Goal: Transaction & Acquisition: Purchase product/service

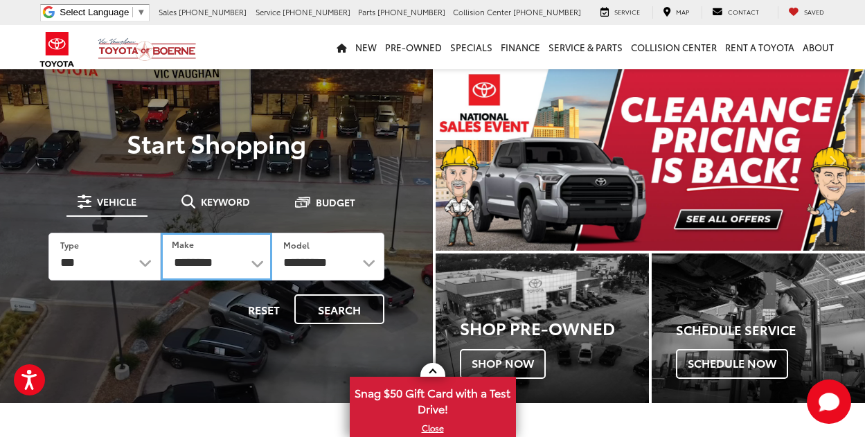
click at [195, 265] on select "**********" at bounding box center [217, 257] width 112 height 48
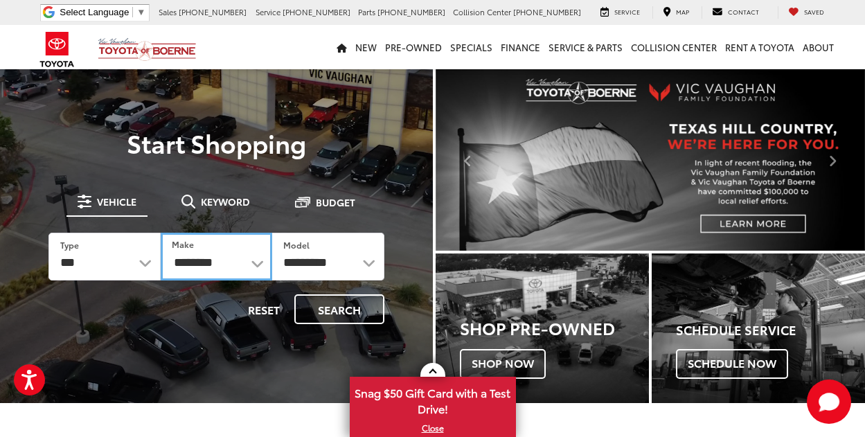
click at [226, 254] on select "**********" at bounding box center [217, 257] width 112 height 48
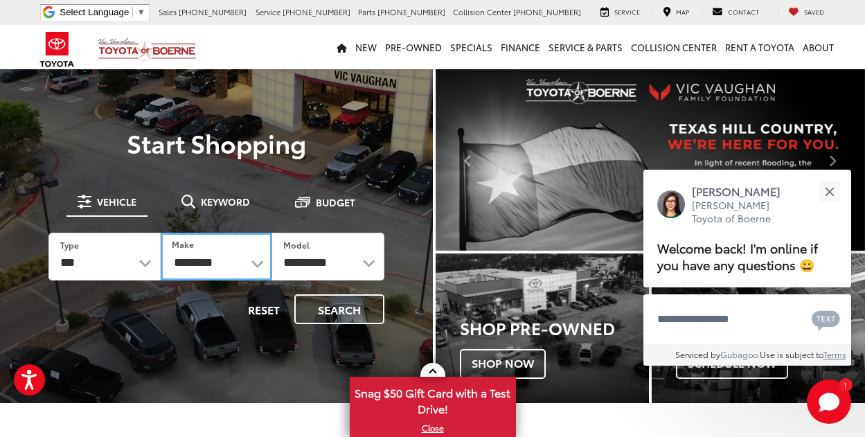
select select "******"
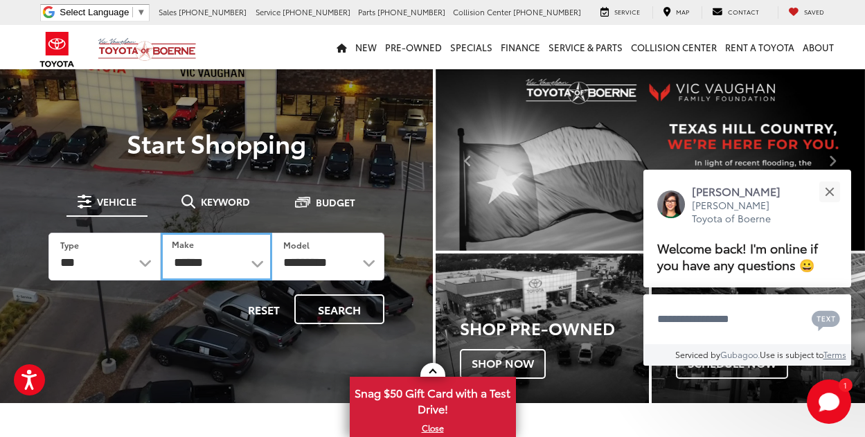
click at [161, 233] on select "**********" at bounding box center [217, 257] width 112 height 48
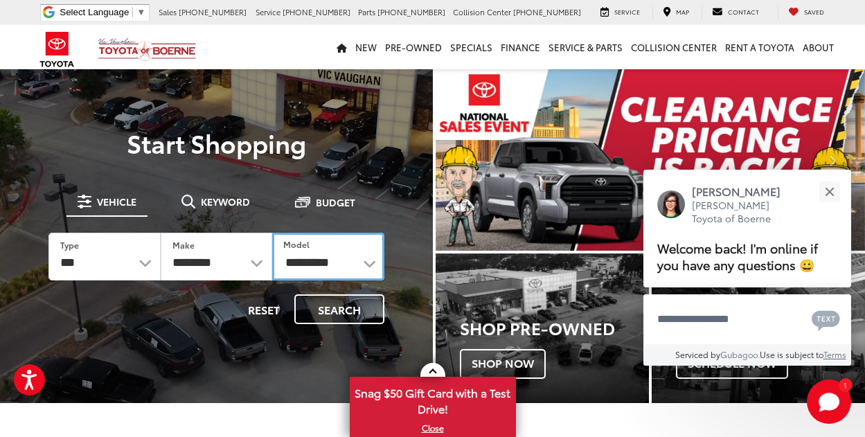
click at [300, 268] on select "**********" at bounding box center [328, 257] width 112 height 48
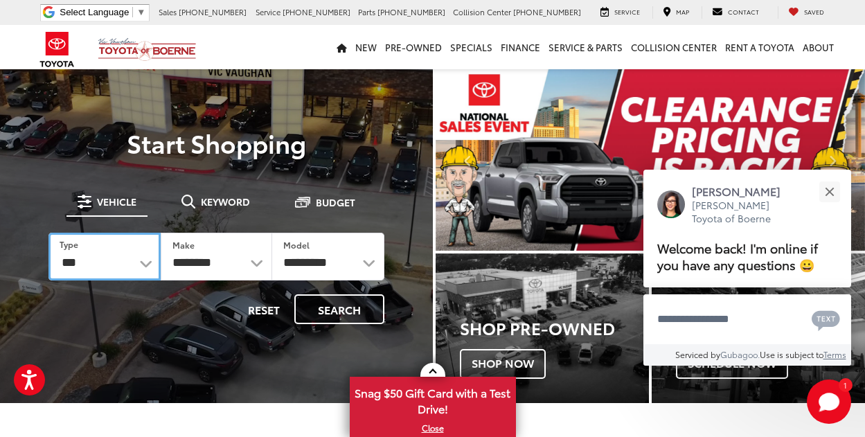
click at [104, 269] on select "*** *** **** *********" at bounding box center [104, 257] width 112 height 48
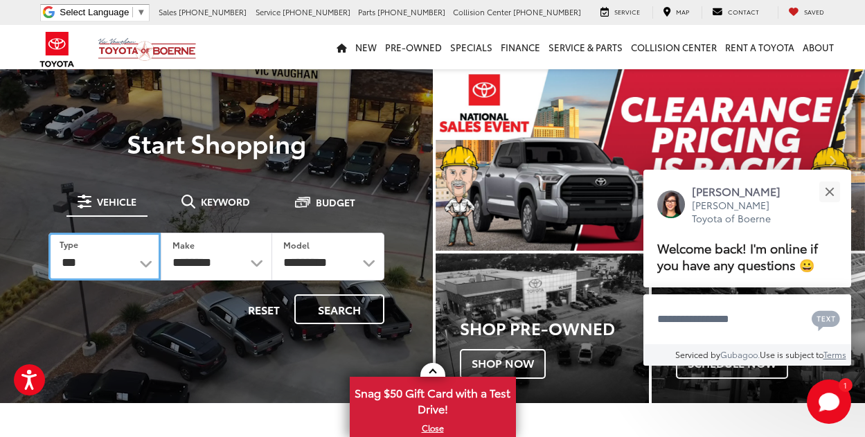
select select "******"
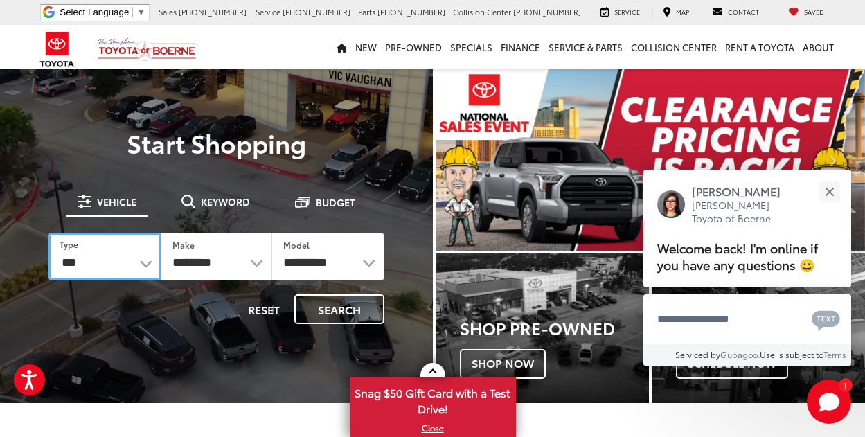
click at [48, 233] on select "*** *** **** *********" at bounding box center [104, 257] width 112 height 48
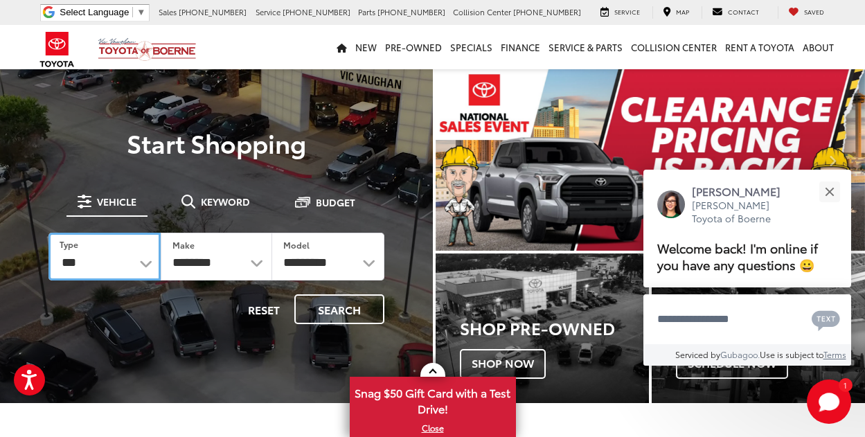
select select "******"
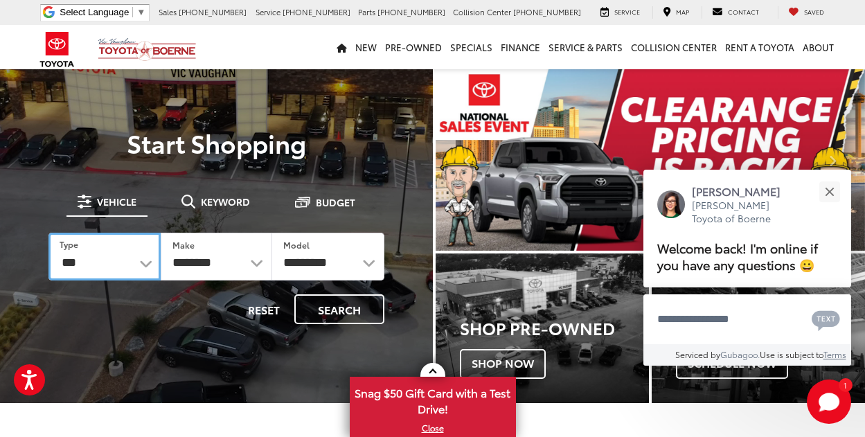
select select
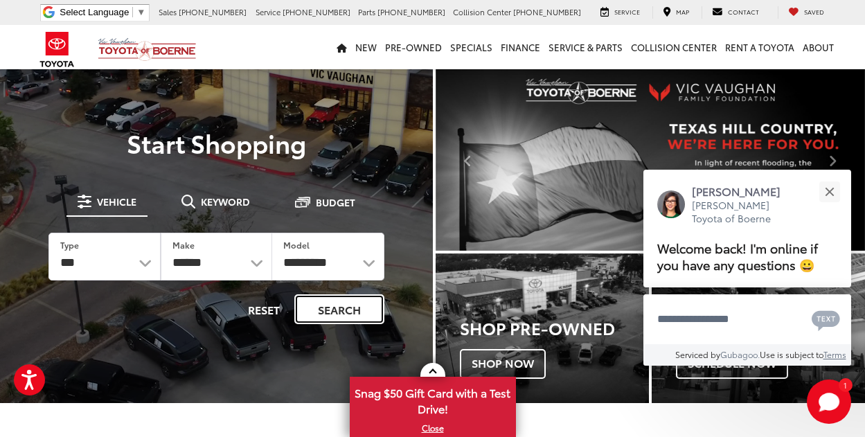
click at [339, 314] on button "Search" at bounding box center [339, 309] width 90 height 30
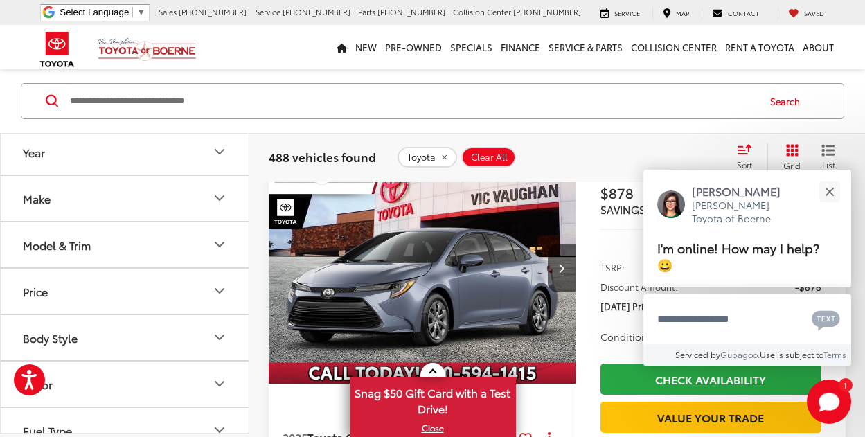
click at [83, 333] on button "Body Style" at bounding box center [125, 337] width 249 height 45
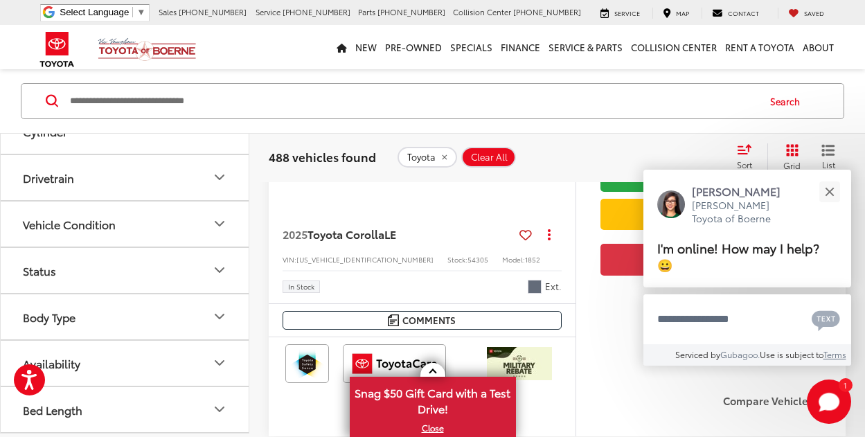
scroll to position [346, 0]
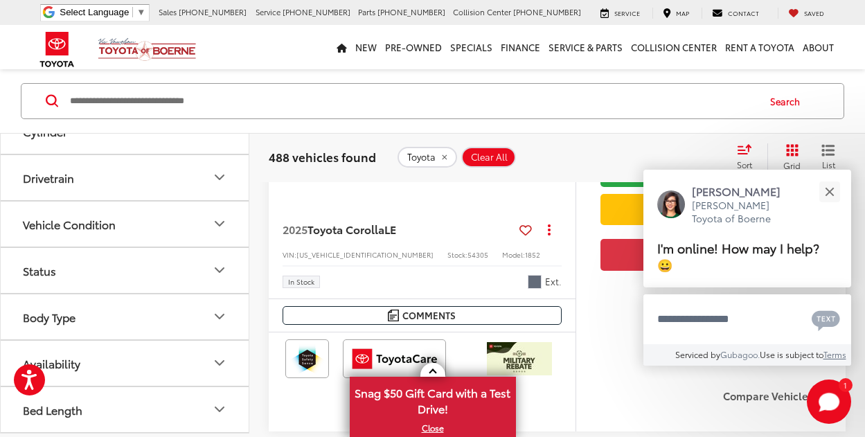
click at [98, 278] on button "Status" at bounding box center [125, 270] width 249 height 45
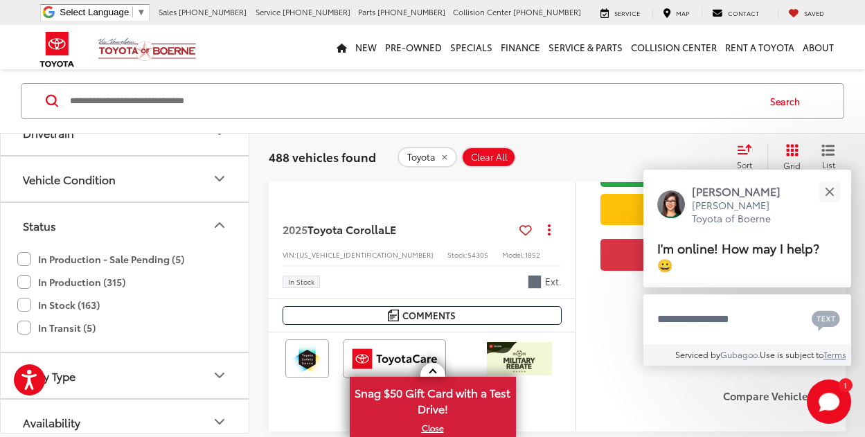
scroll to position [828, 0]
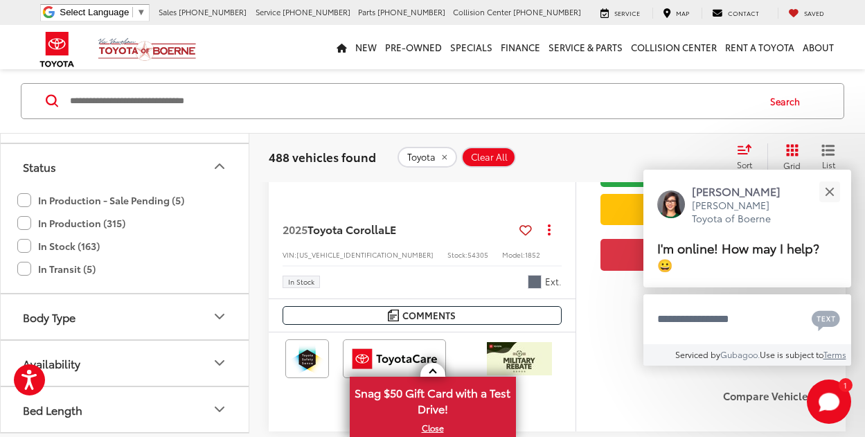
click at [27, 247] on label "In Stock (163)" at bounding box center [58, 246] width 82 height 23
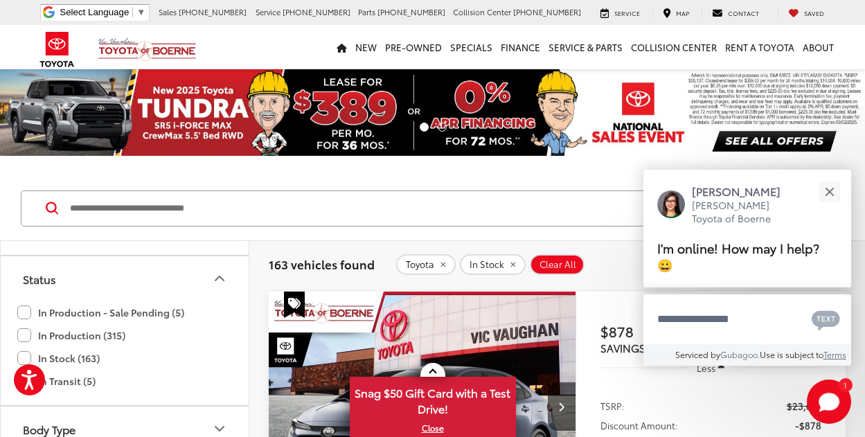
click at [220, 272] on icon "Status" at bounding box center [219, 278] width 17 height 17
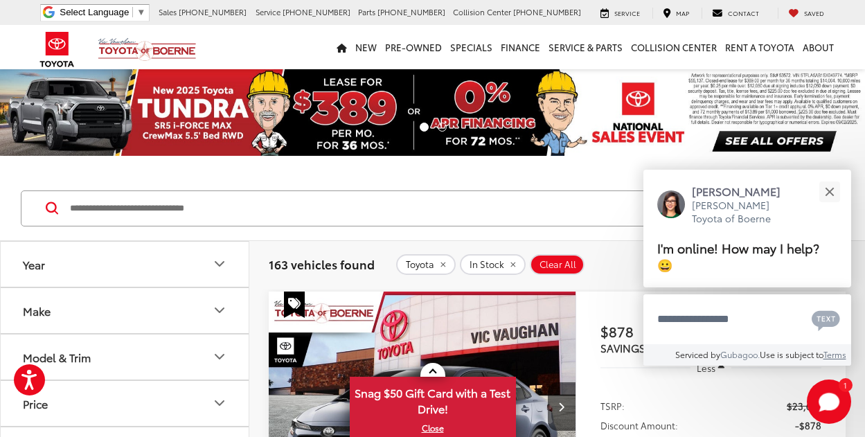
click at [115, 349] on button "Model & Trim" at bounding box center [125, 357] width 249 height 45
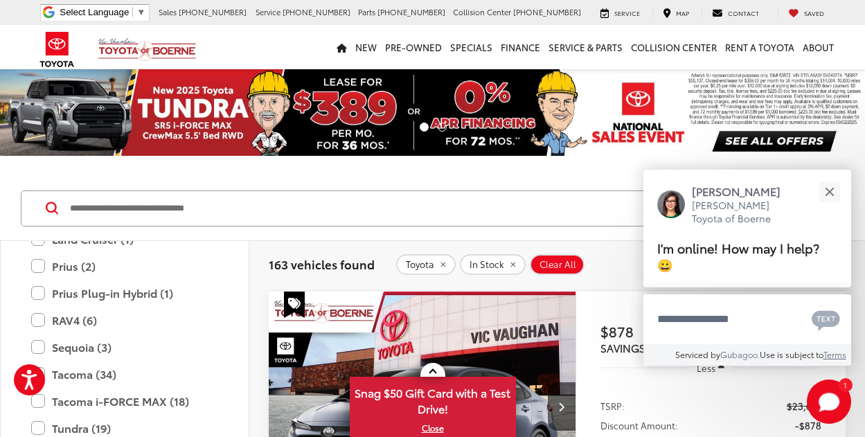
scroll to position [477, 0]
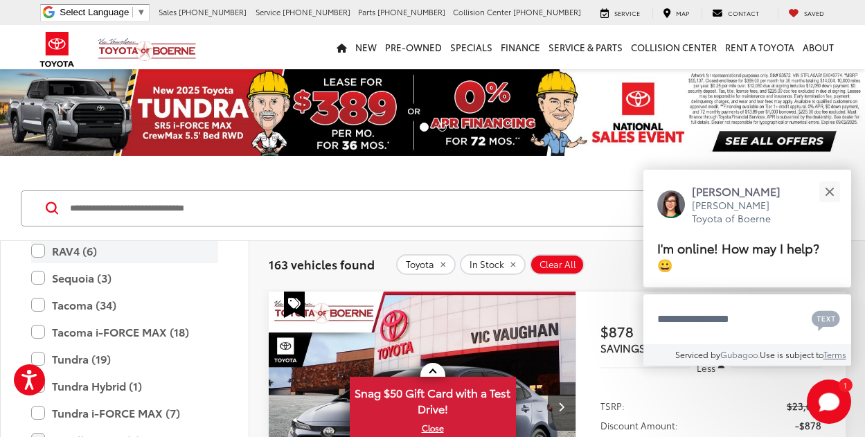
click at [34, 251] on label "RAV4 (6)" at bounding box center [124, 251] width 187 height 24
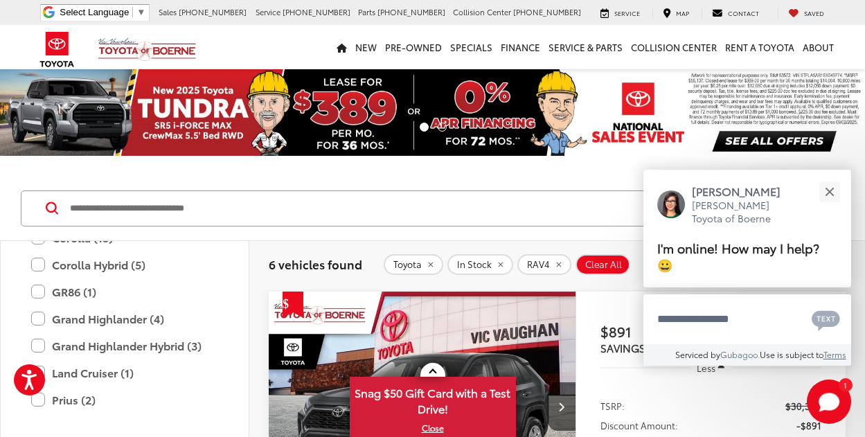
scroll to position [204, 0]
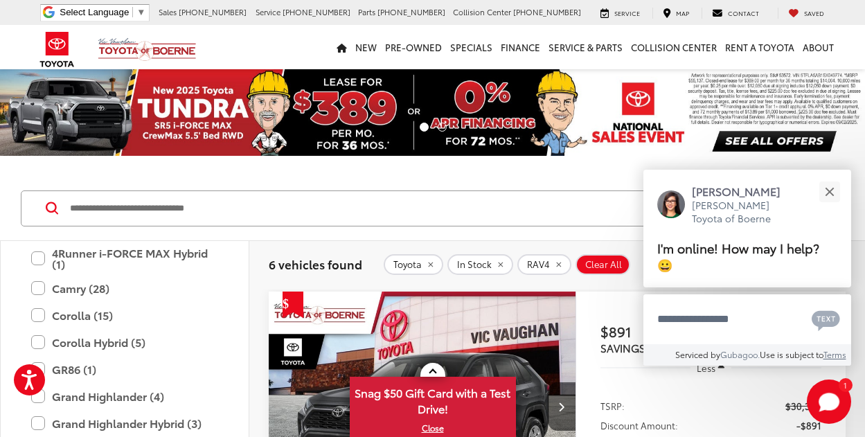
click at [359, 233] on div "Search" at bounding box center [432, 209] width 865 height 64
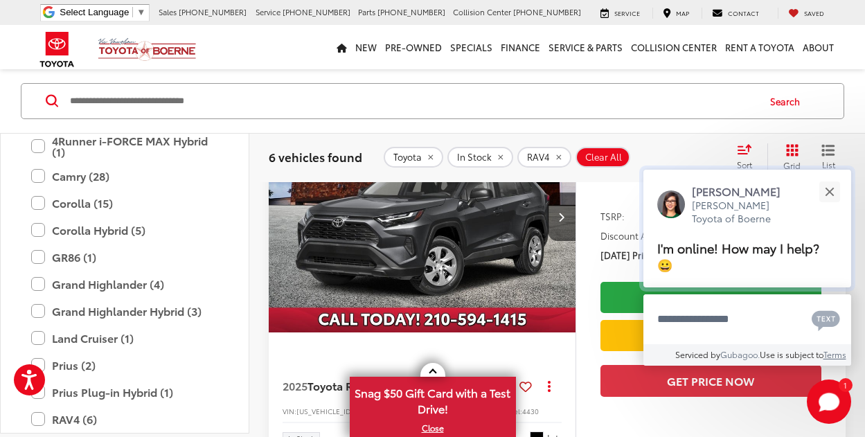
scroll to position [208, 0]
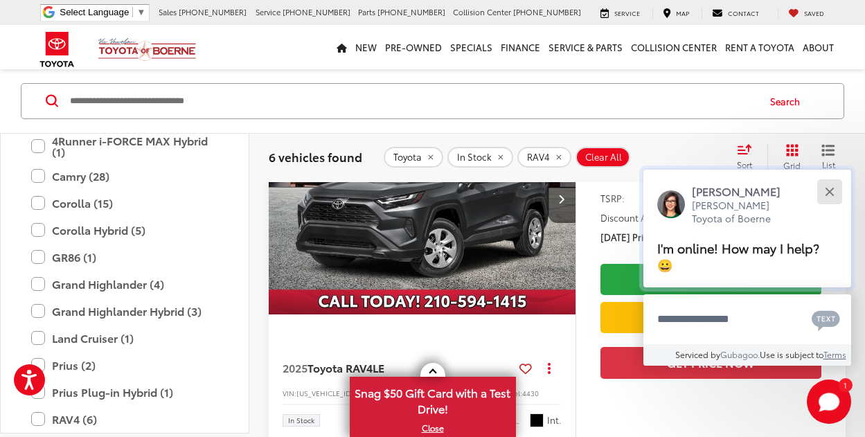
click at [828, 194] on div "Close" at bounding box center [829, 191] width 9 height 9
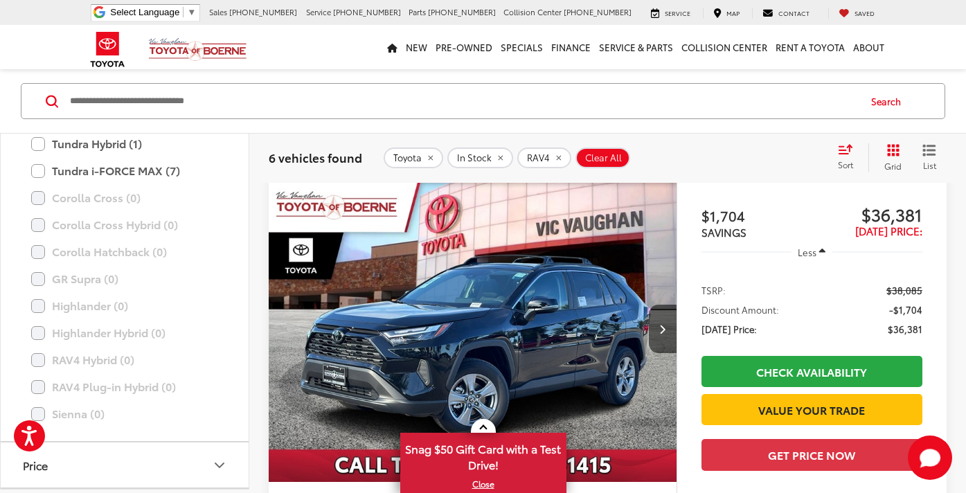
scroll to position [2323, 0]
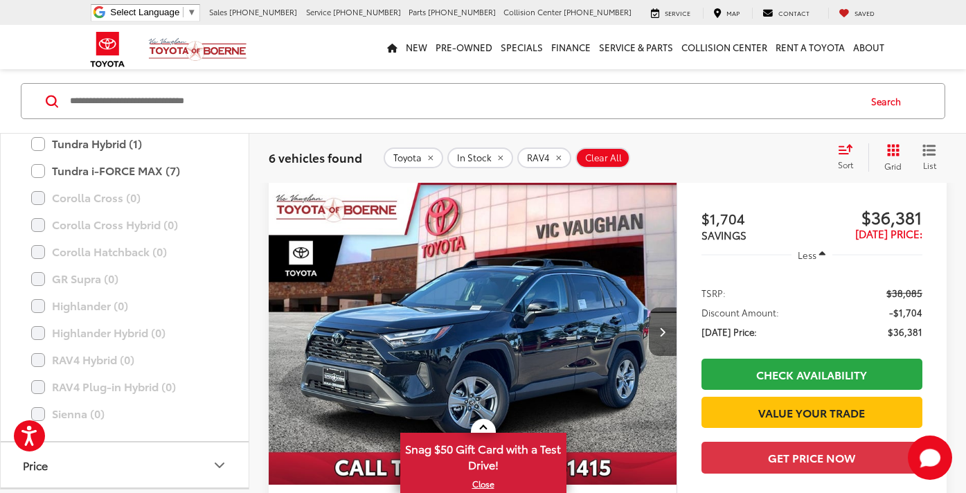
click at [660, 325] on button "Next image" at bounding box center [663, 332] width 28 height 48
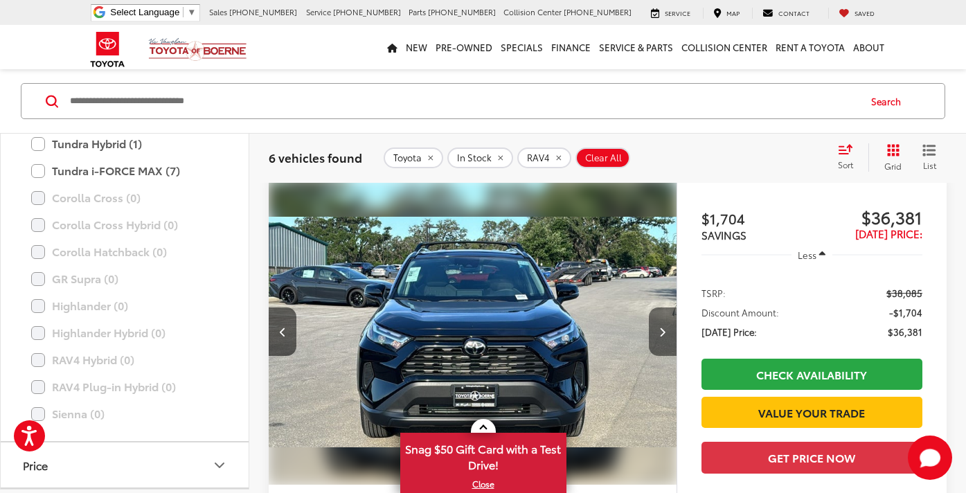
click at [664, 331] on icon "Next image" at bounding box center [662, 332] width 6 height 10
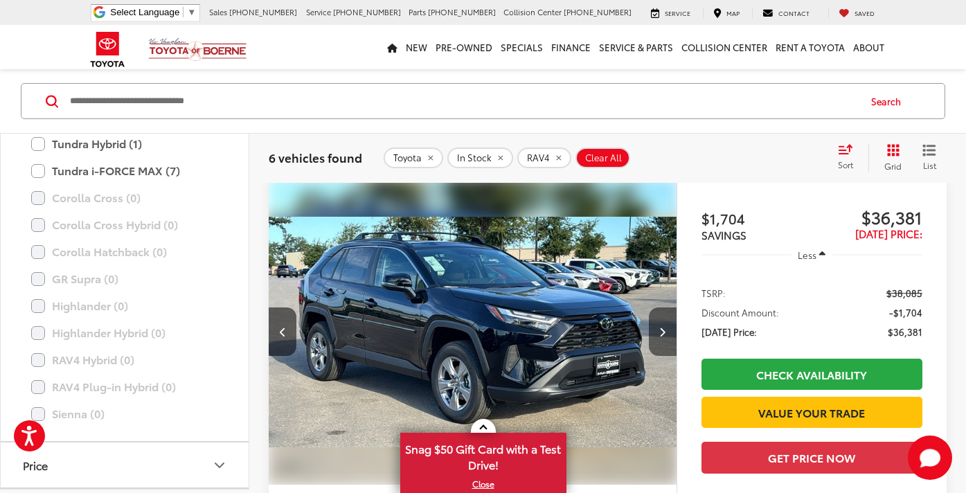
click at [665, 331] on icon "Next image" at bounding box center [662, 332] width 6 height 10
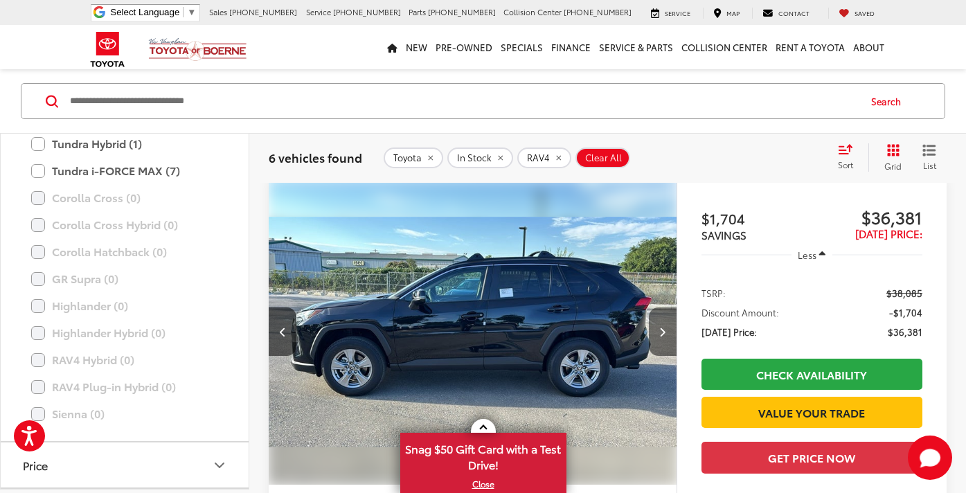
click at [665, 331] on icon "Next image" at bounding box center [662, 332] width 6 height 10
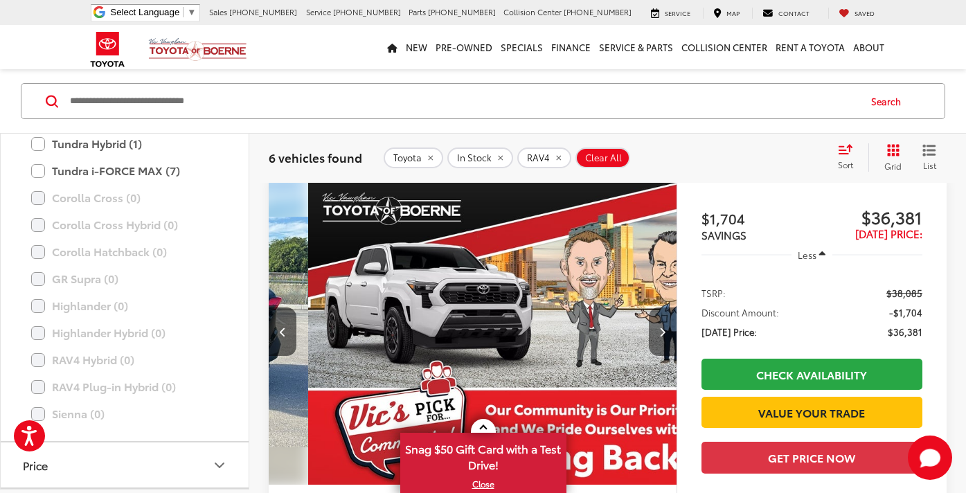
scroll to position [0, 1640]
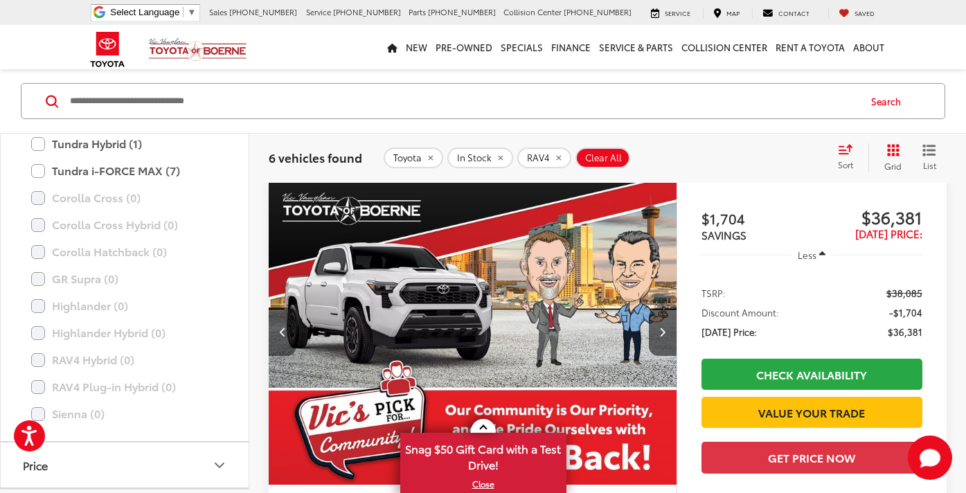
click at [271, 324] on button "Previous image" at bounding box center [283, 332] width 28 height 48
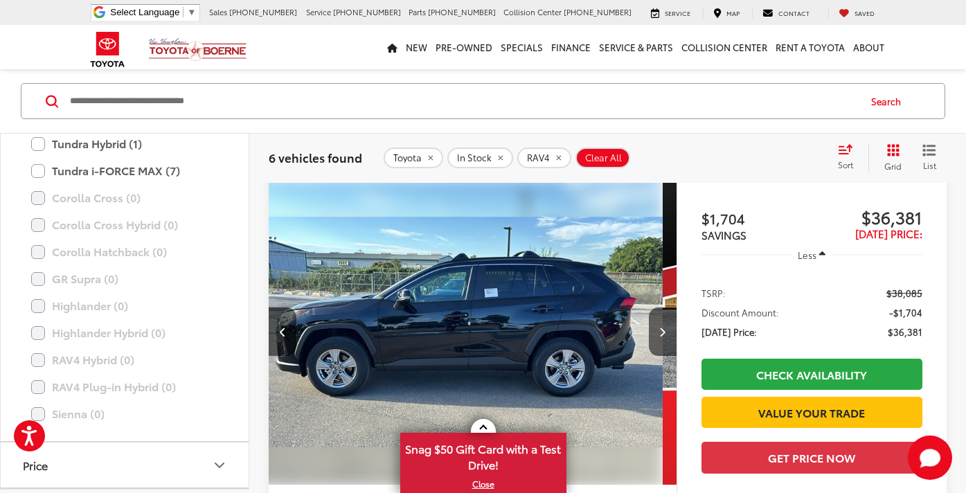
scroll to position [0, 1230]
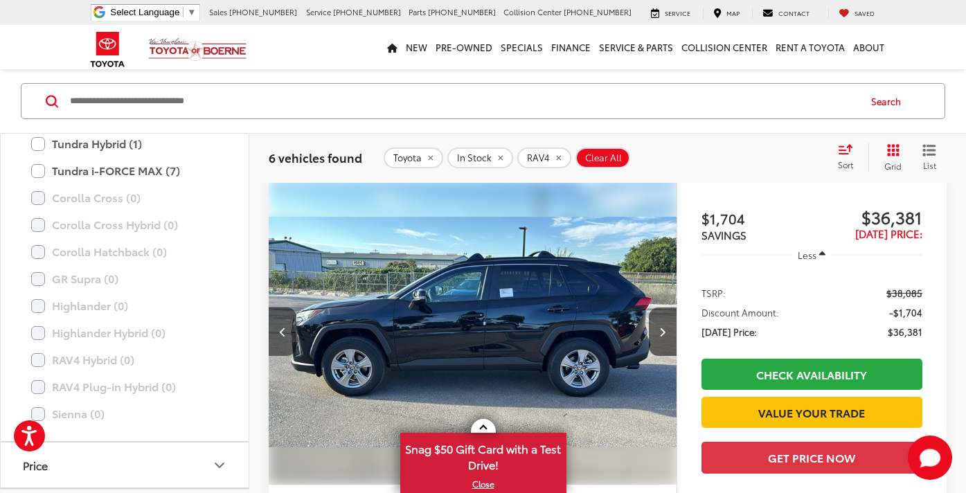
click at [281, 326] on button "Previous image" at bounding box center [283, 332] width 28 height 48
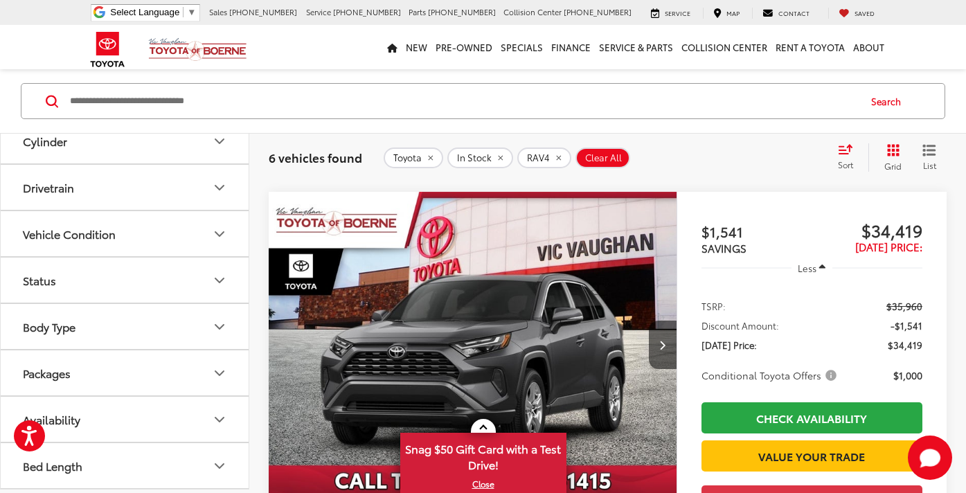
scroll to position [1908, 0]
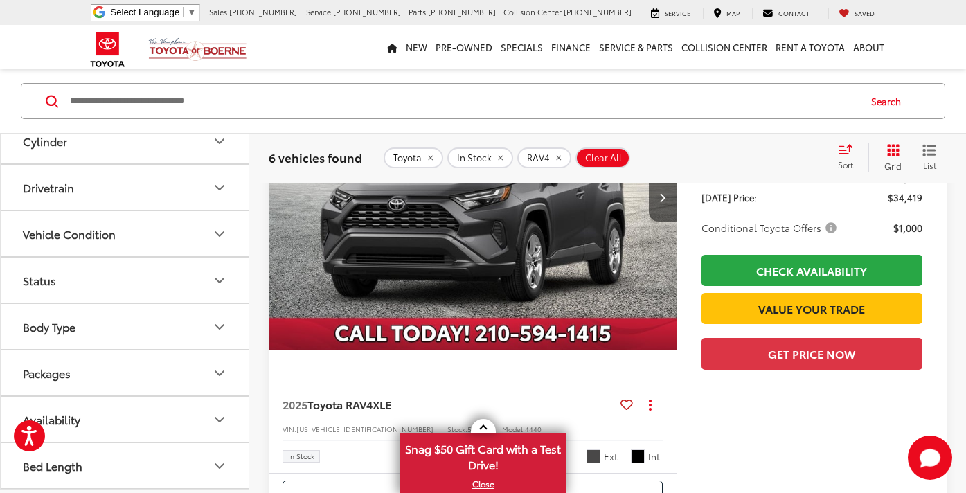
click at [122, 373] on button "Packages" at bounding box center [125, 373] width 249 height 45
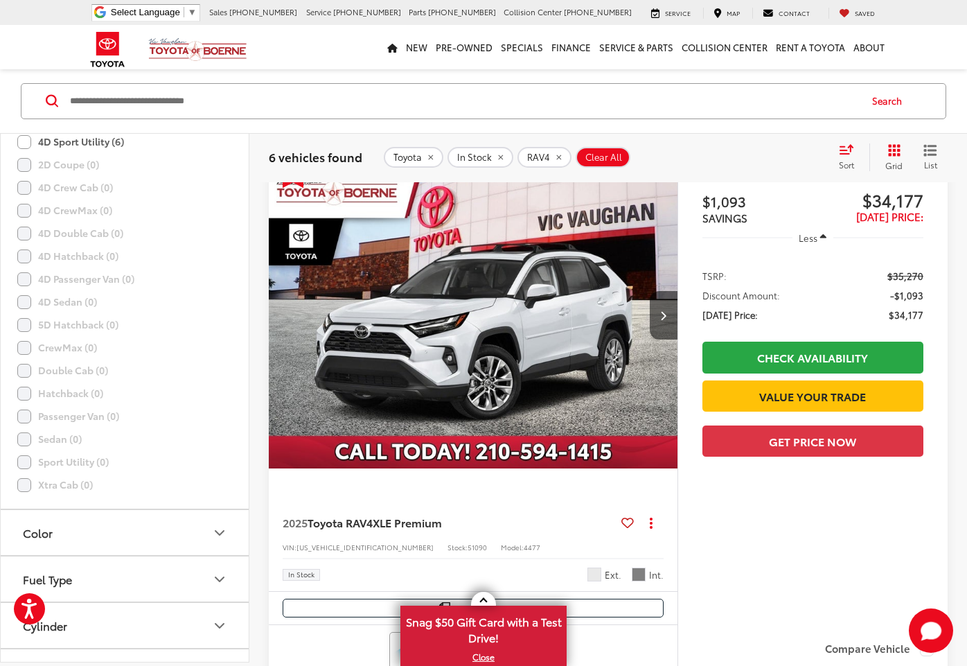
scroll to position [1216, 0]
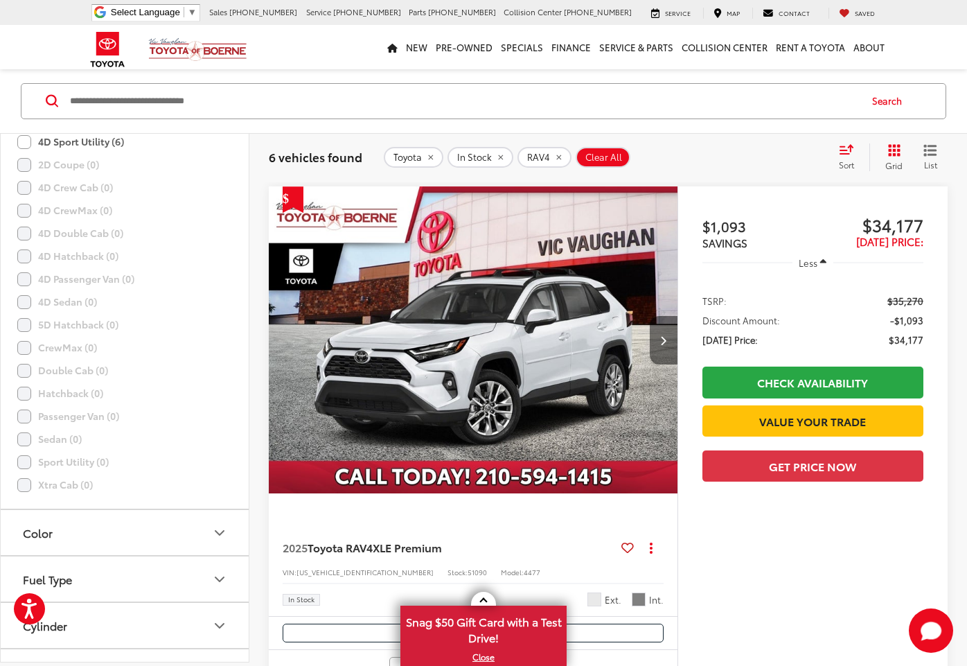
click at [662, 336] on icon "Next image" at bounding box center [663, 340] width 6 height 10
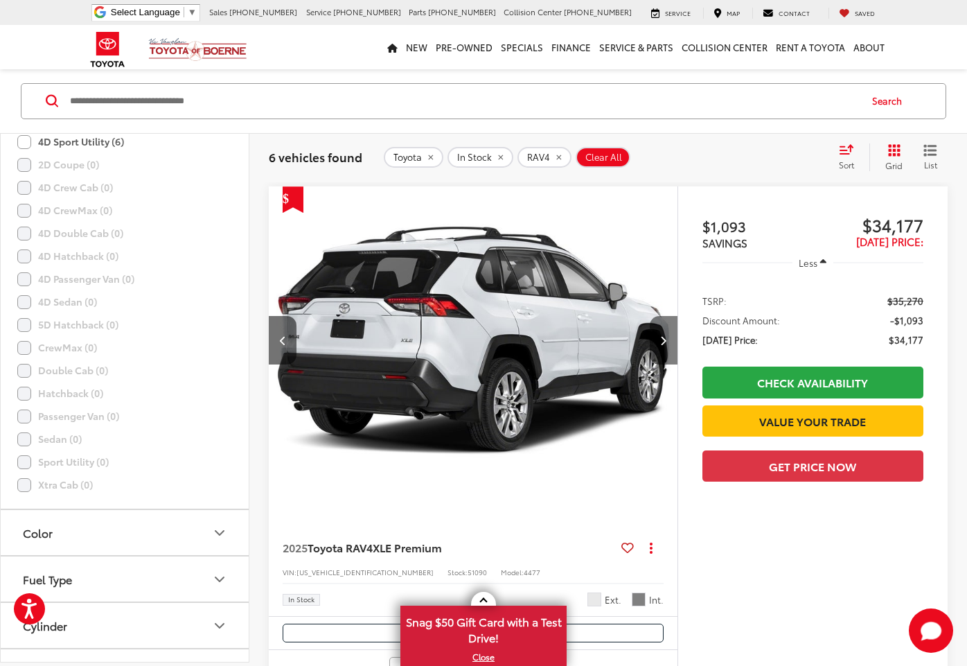
click at [662, 337] on icon "Next image" at bounding box center [663, 340] width 6 height 10
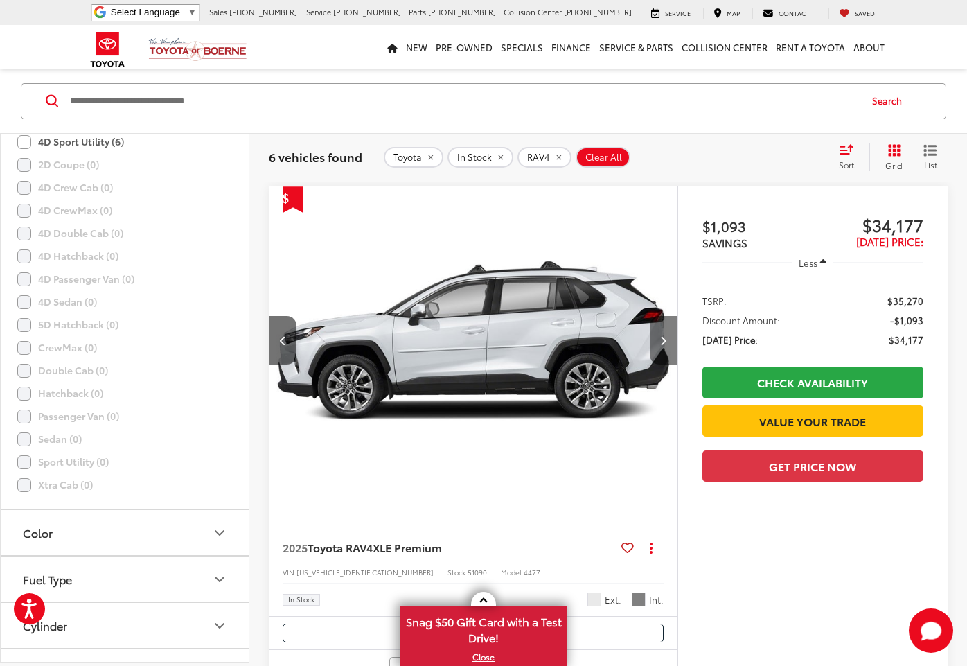
click at [662, 337] on icon "Next image" at bounding box center [663, 340] width 6 height 10
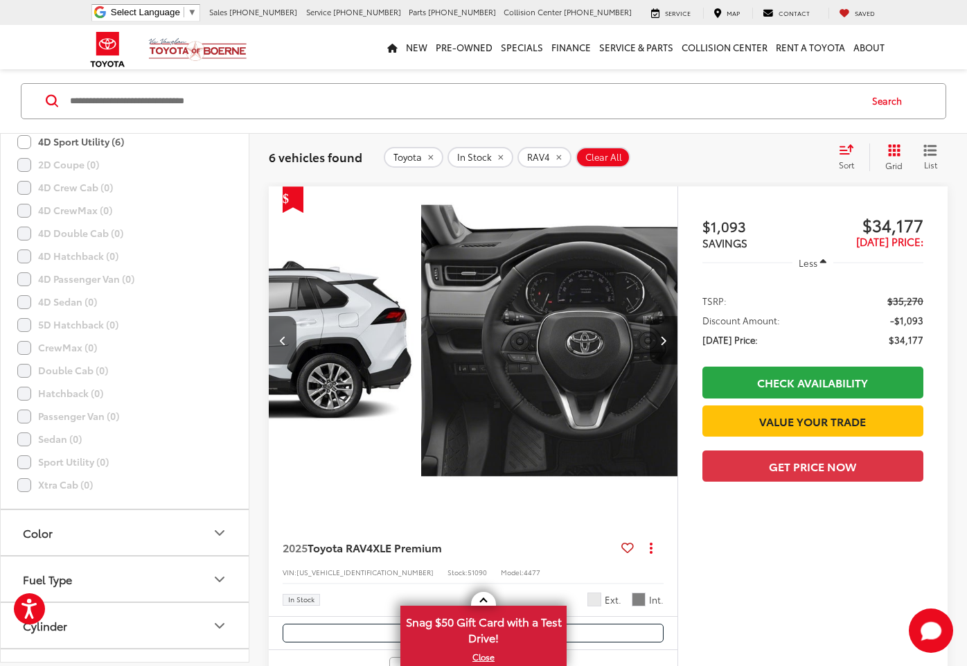
scroll to position [0, 1232]
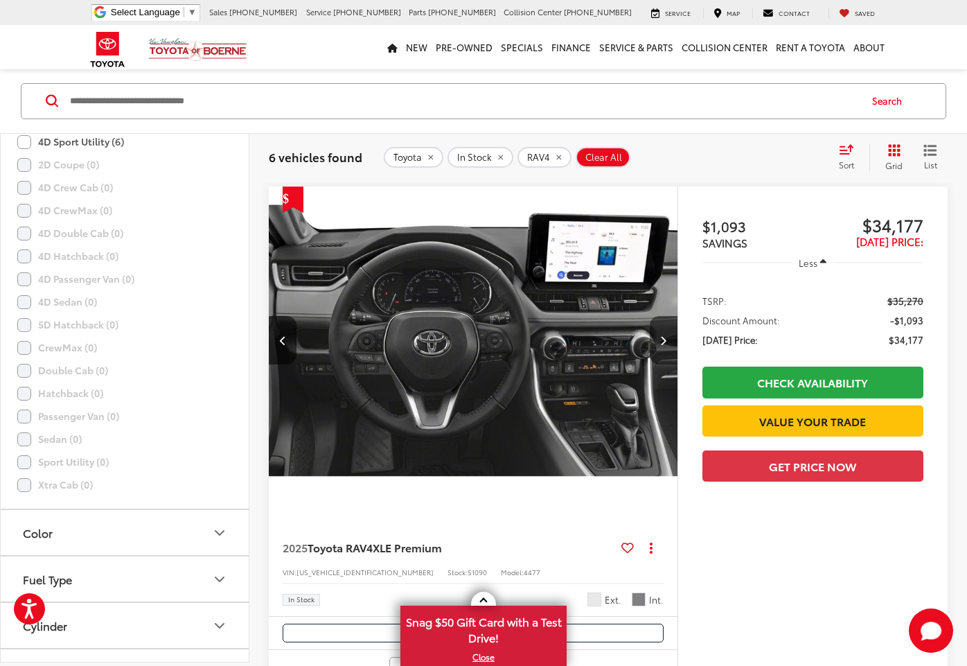
click at [662, 337] on icon "Next image" at bounding box center [663, 340] width 6 height 10
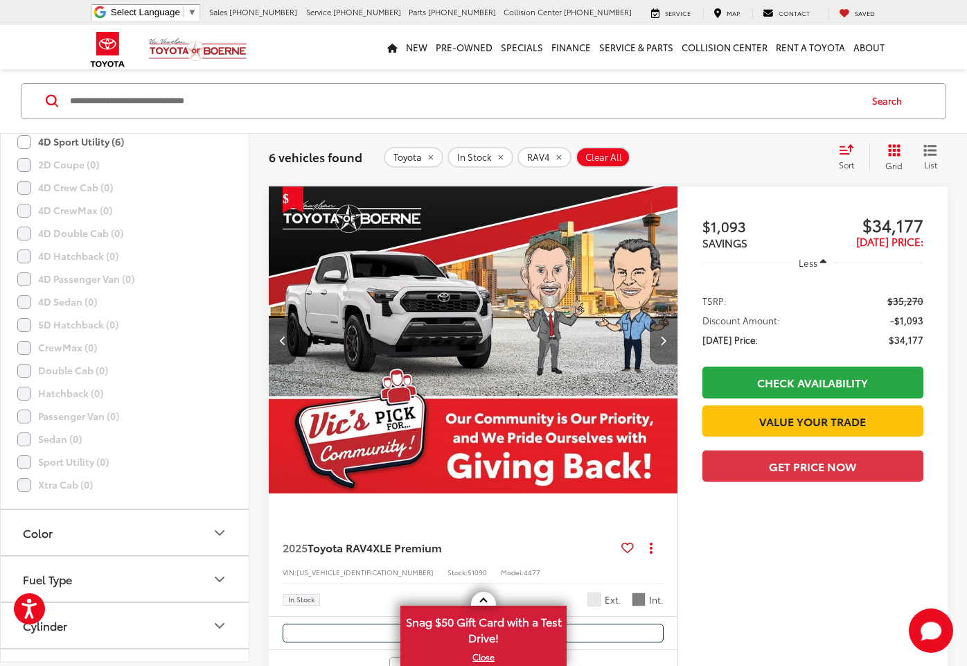
click at [662, 337] on icon "Next image" at bounding box center [663, 340] width 6 height 10
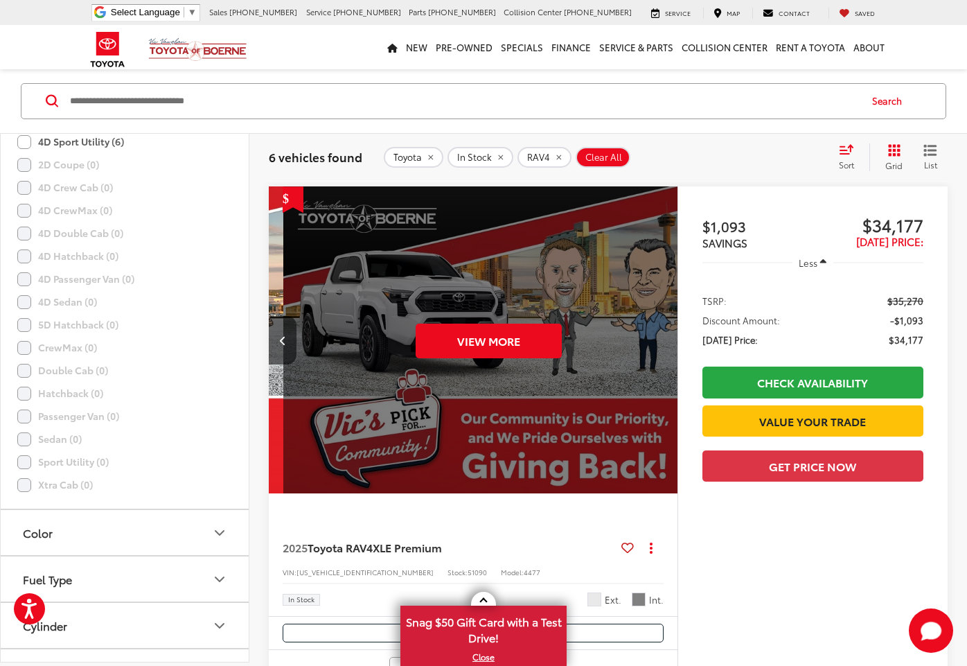
scroll to position [0, 2054]
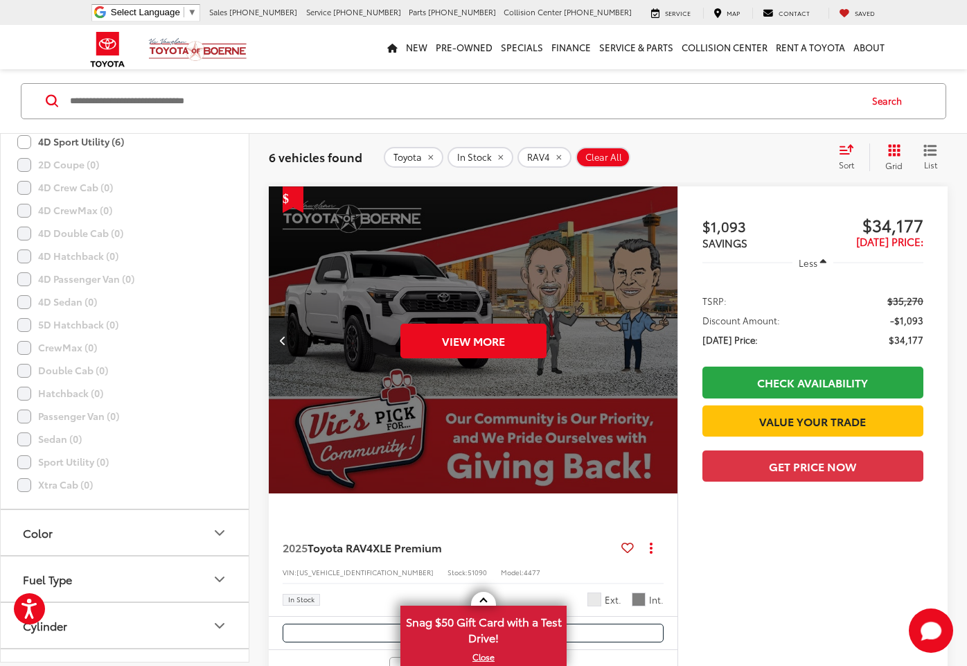
click at [662, 337] on div "View More" at bounding box center [473, 340] width 411 height 308
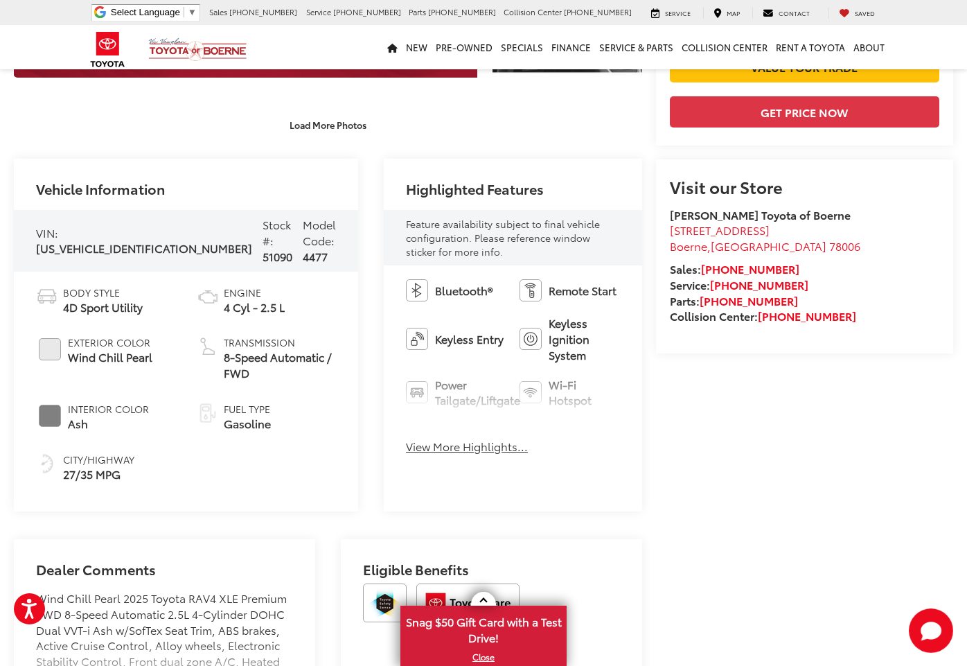
scroll to position [416, 0]
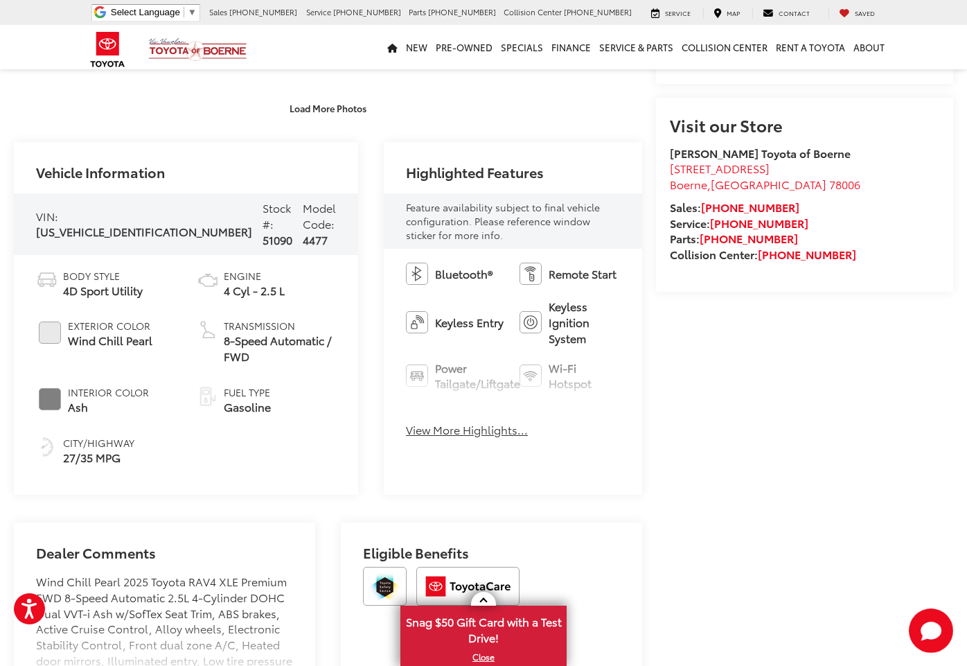
click at [410, 422] on button "View More Highlights..." at bounding box center [467, 430] width 122 height 16
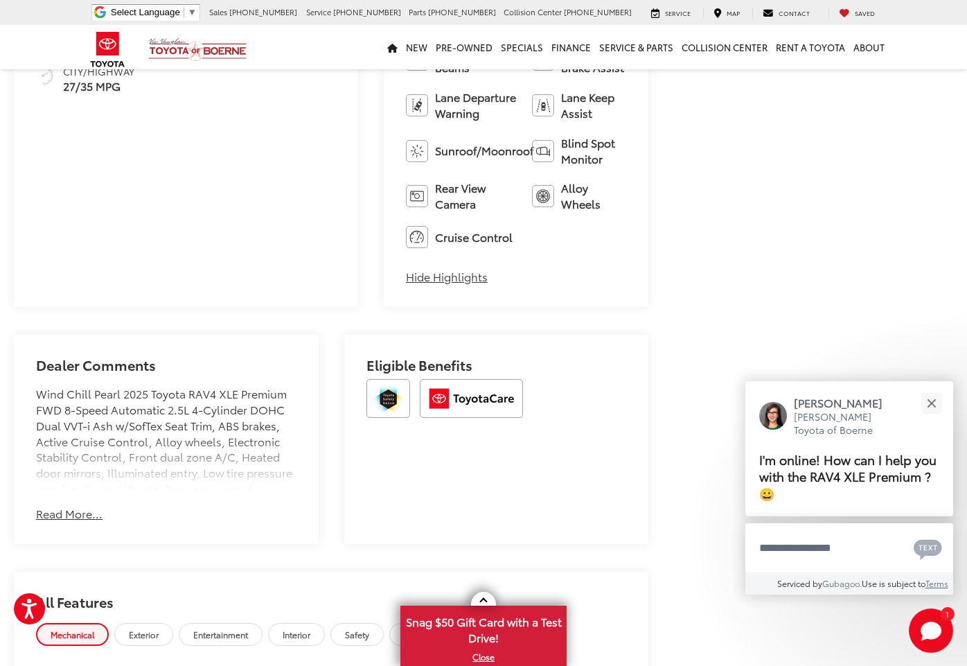
scroll to position [831, 0]
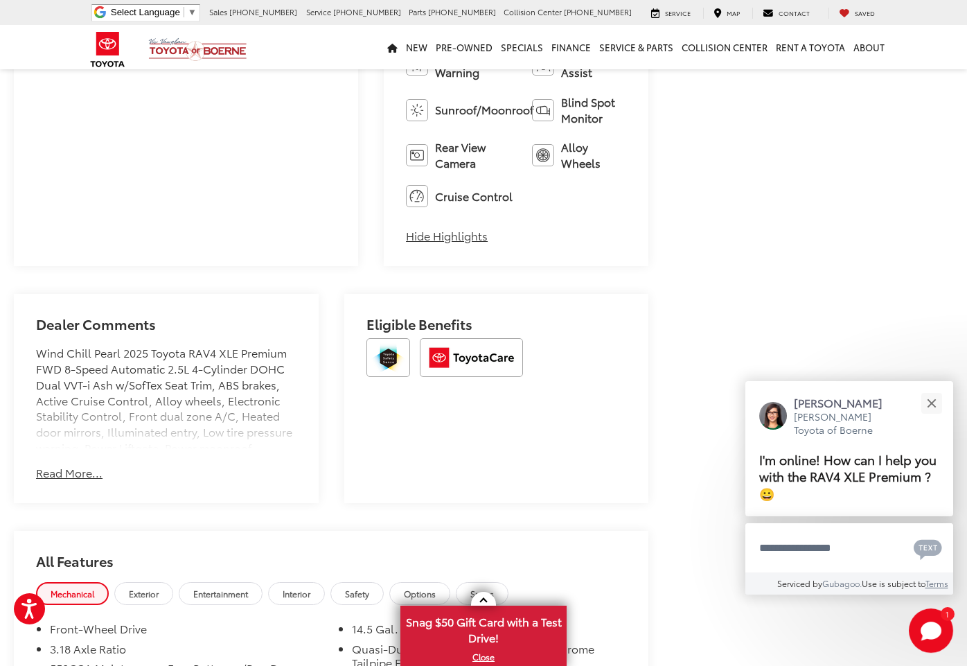
click at [69, 465] on button "Read More..." at bounding box center [69, 473] width 66 height 16
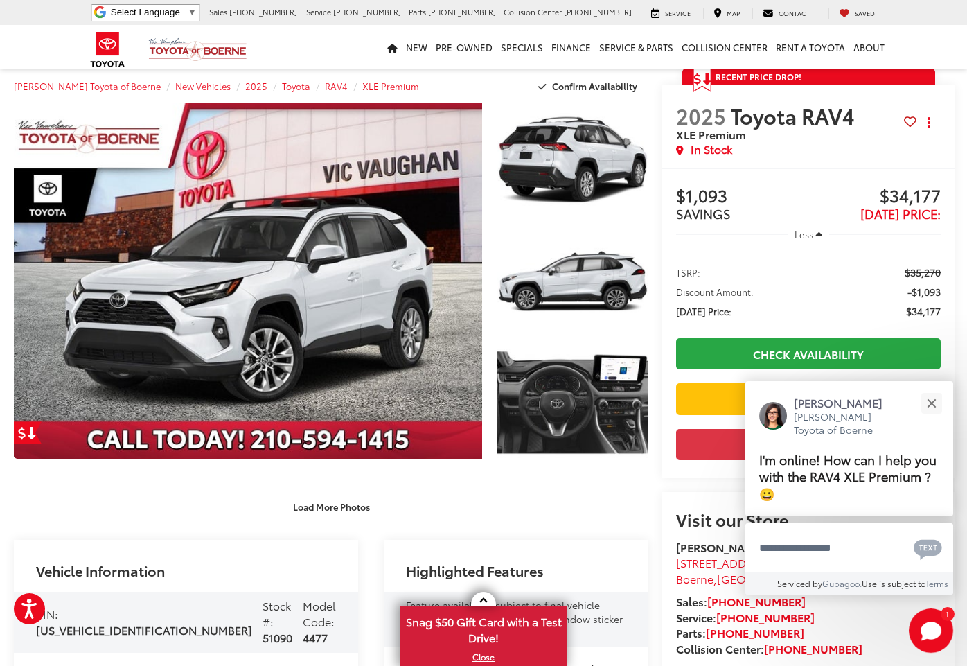
scroll to position [0, 0]
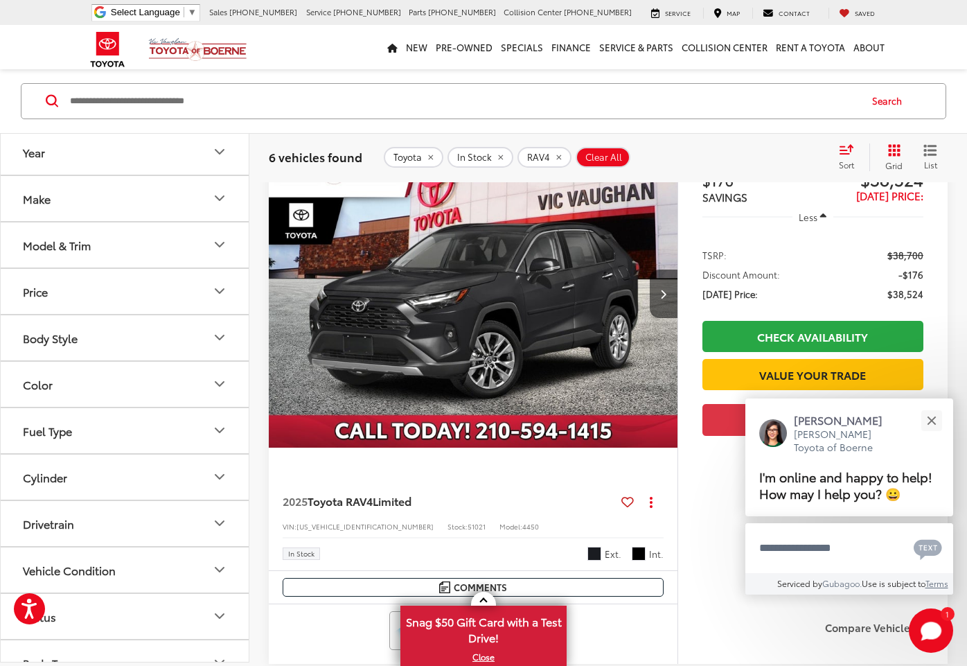
scroll to position [2916, 0]
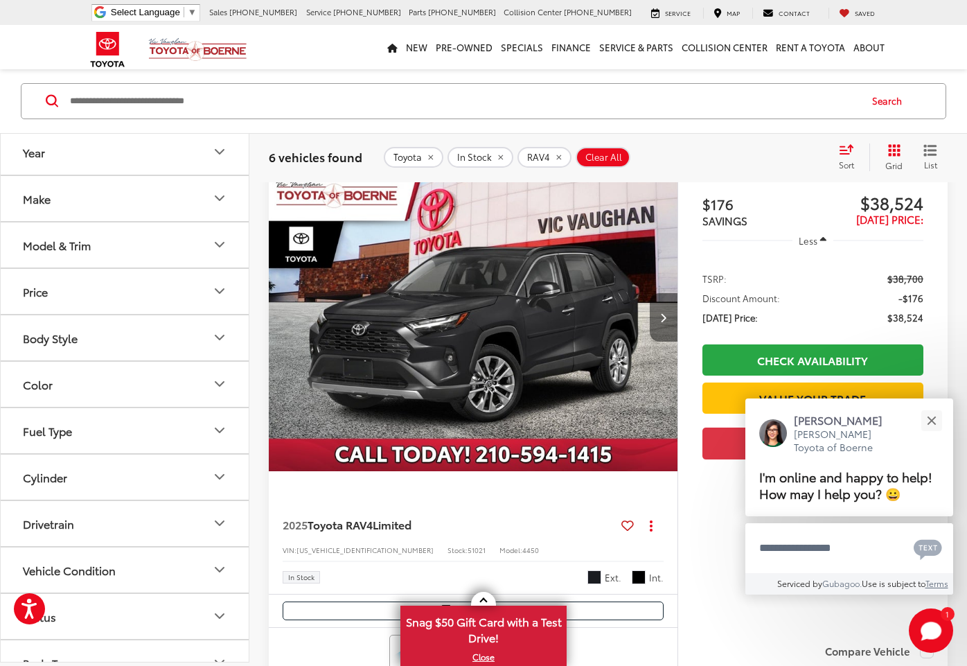
click at [666, 324] on button "Next image" at bounding box center [664, 317] width 28 height 48
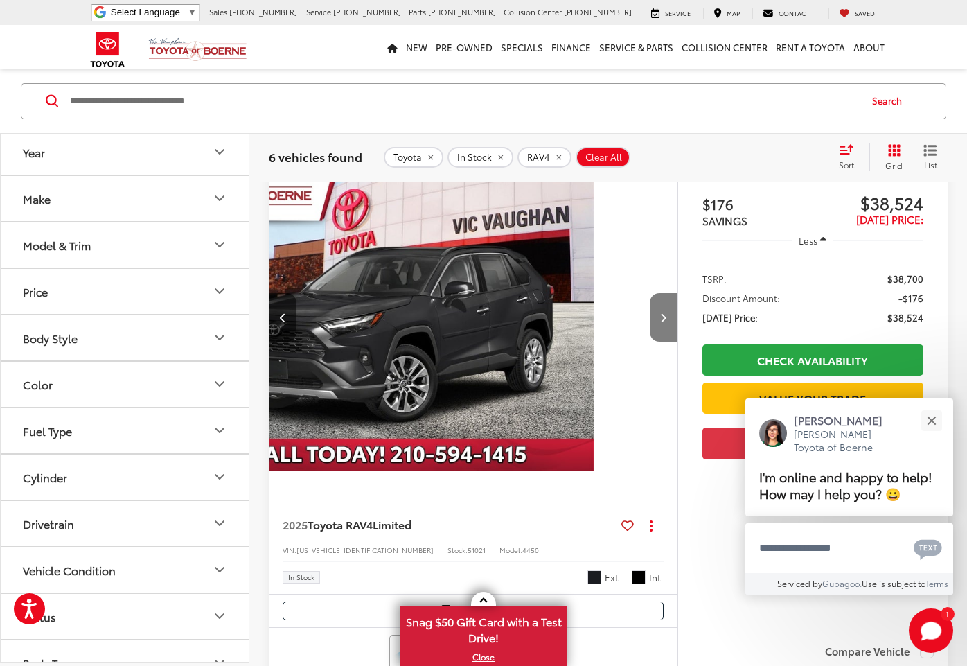
click at [666, 324] on button "Next image" at bounding box center [664, 317] width 28 height 48
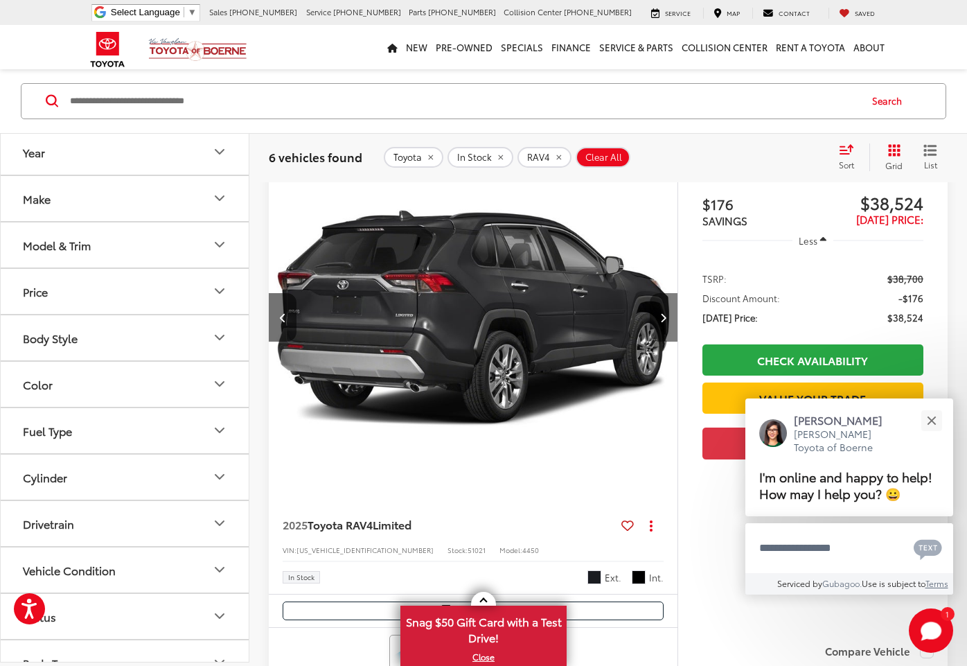
click at [666, 324] on button "Next image" at bounding box center [664, 317] width 28 height 48
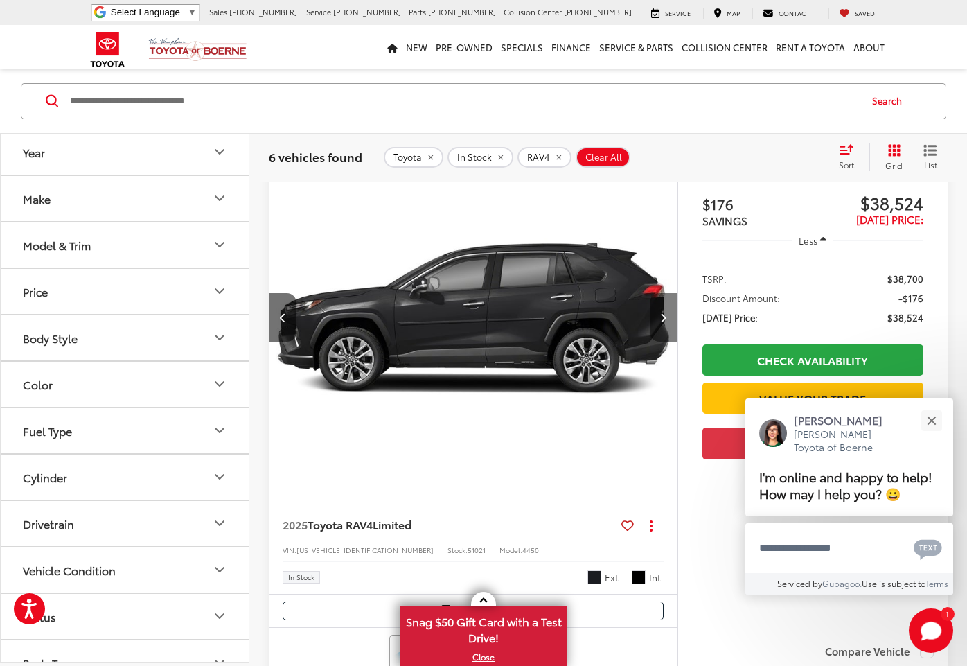
click at [666, 324] on button "Next image" at bounding box center [664, 317] width 28 height 48
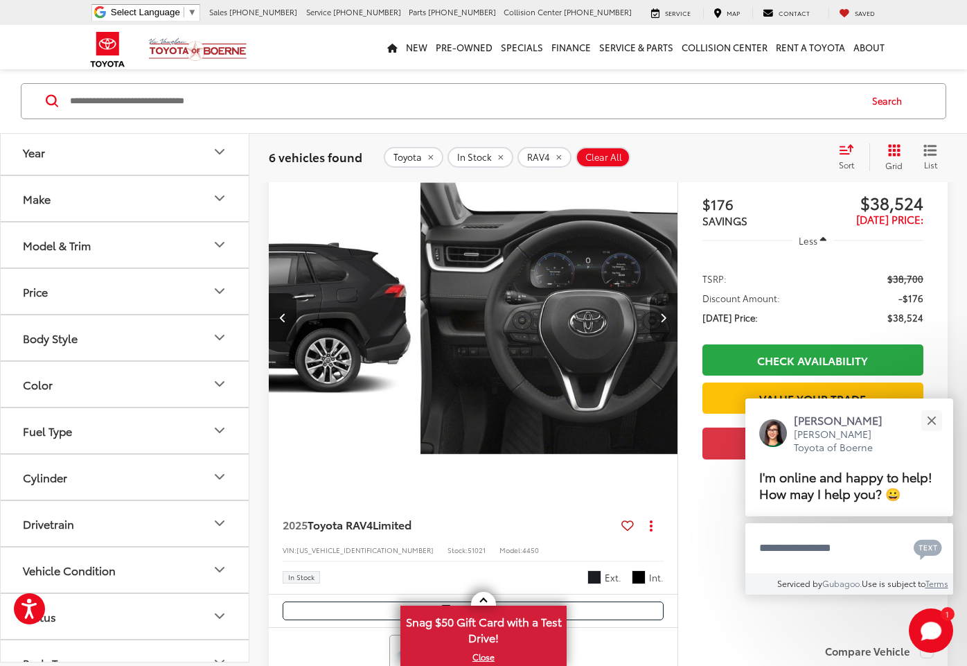
scroll to position [0, 1232]
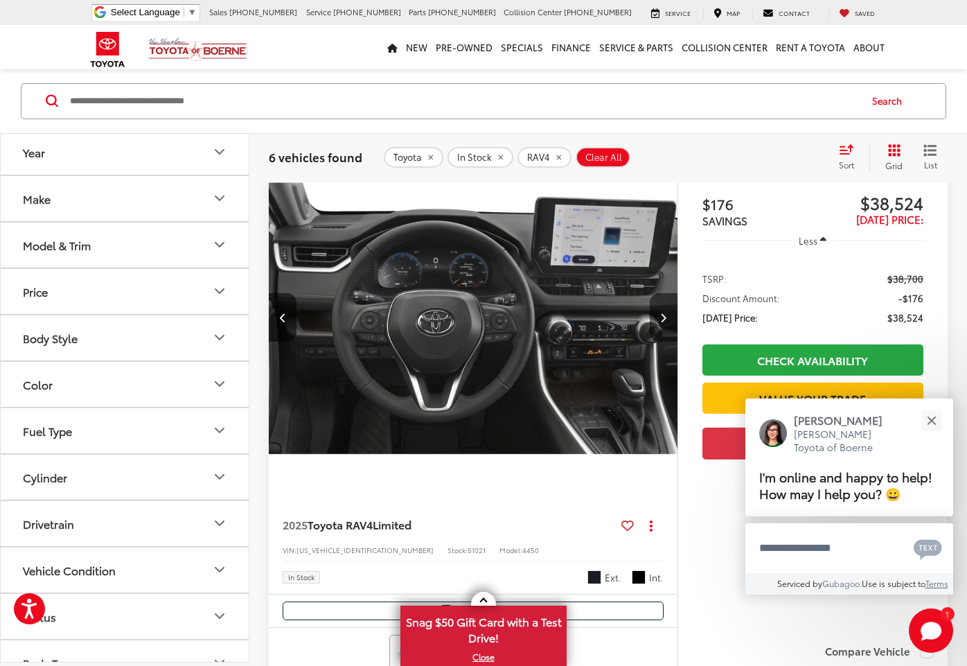
click at [666, 324] on button "Next image" at bounding box center [664, 317] width 28 height 48
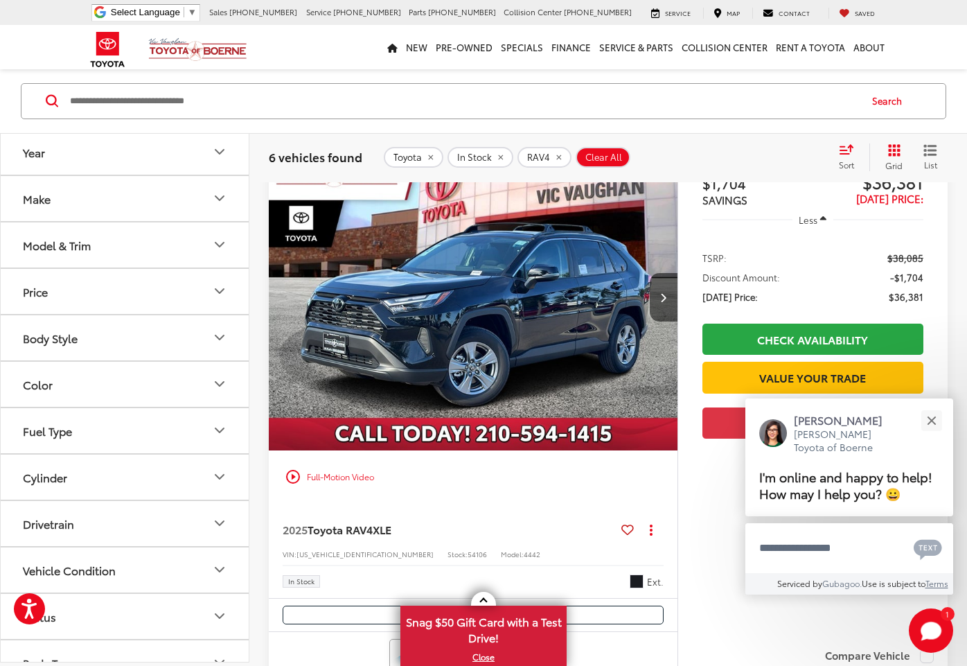
scroll to position [2361, 0]
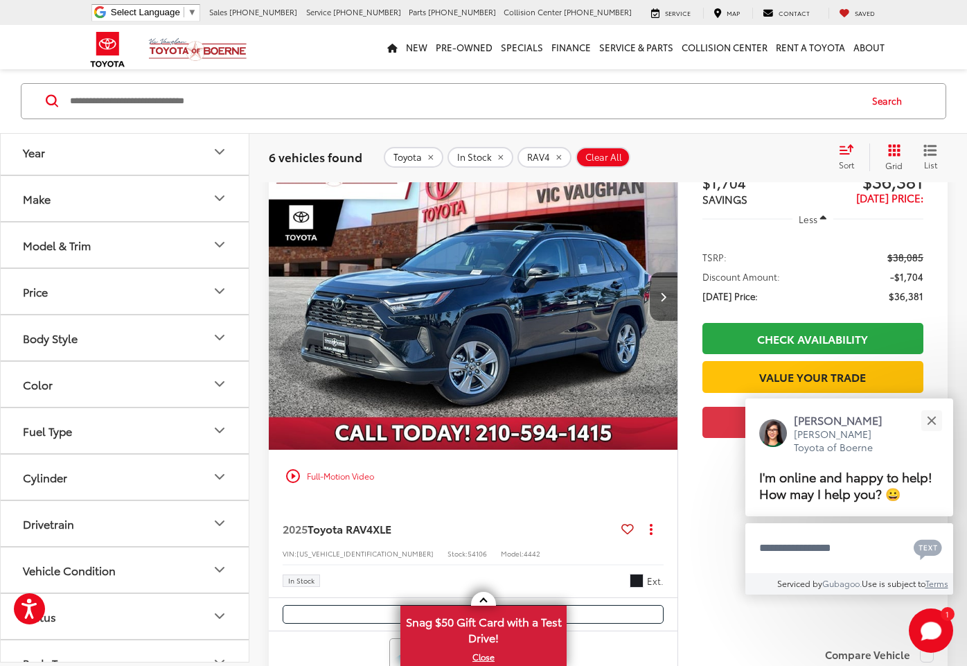
click at [659, 308] on button "Next image" at bounding box center [664, 296] width 28 height 48
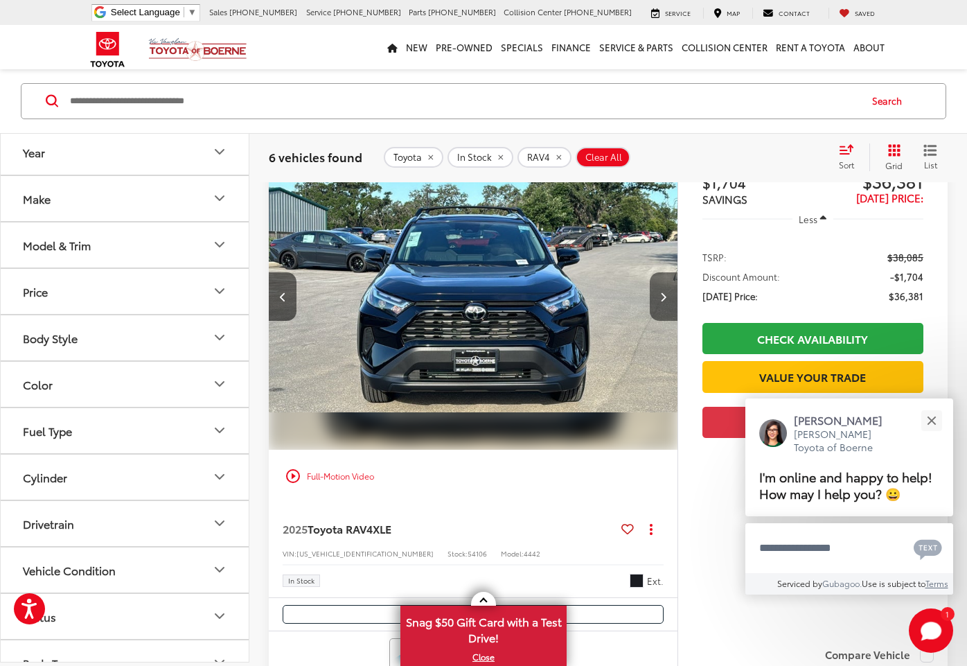
click at [659, 308] on button "Next image" at bounding box center [664, 296] width 28 height 48
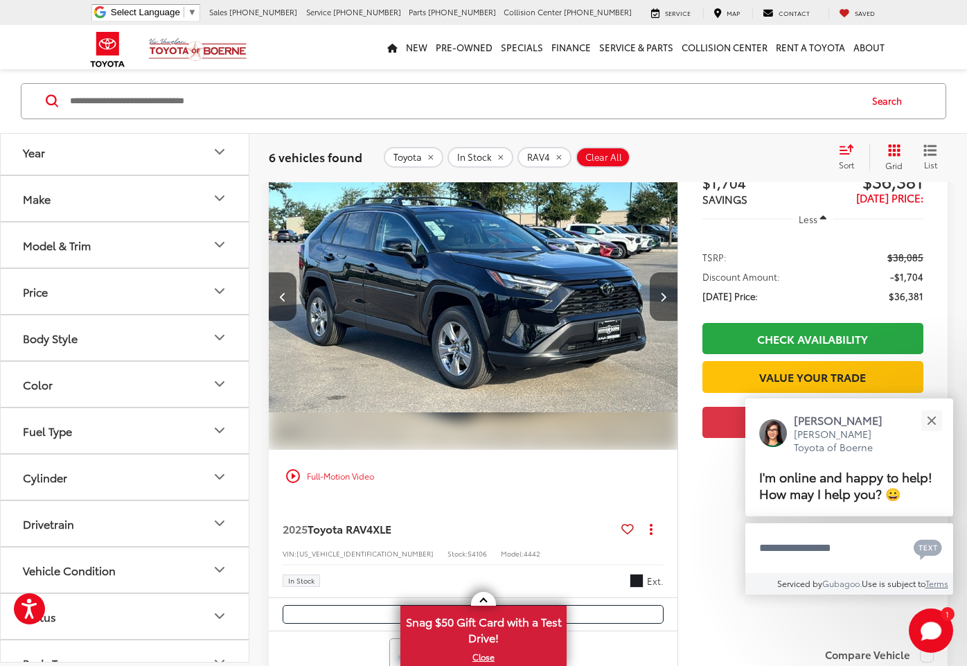
click at [659, 308] on button "Next image" at bounding box center [664, 296] width 28 height 48
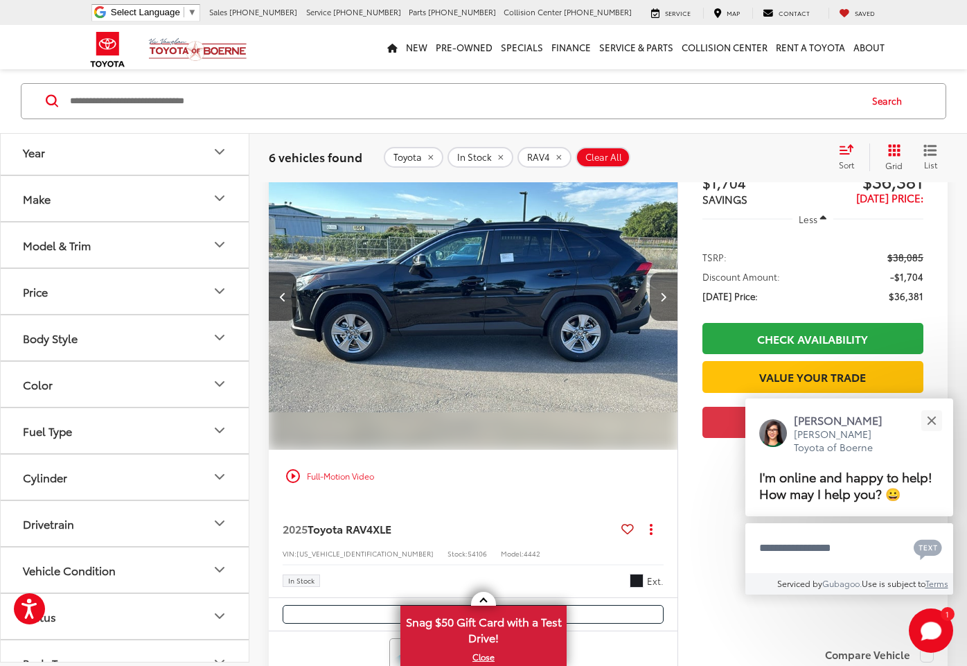
click at [659, 308] on button "Next image" at bounding box center [664, 296] width 28 height 48
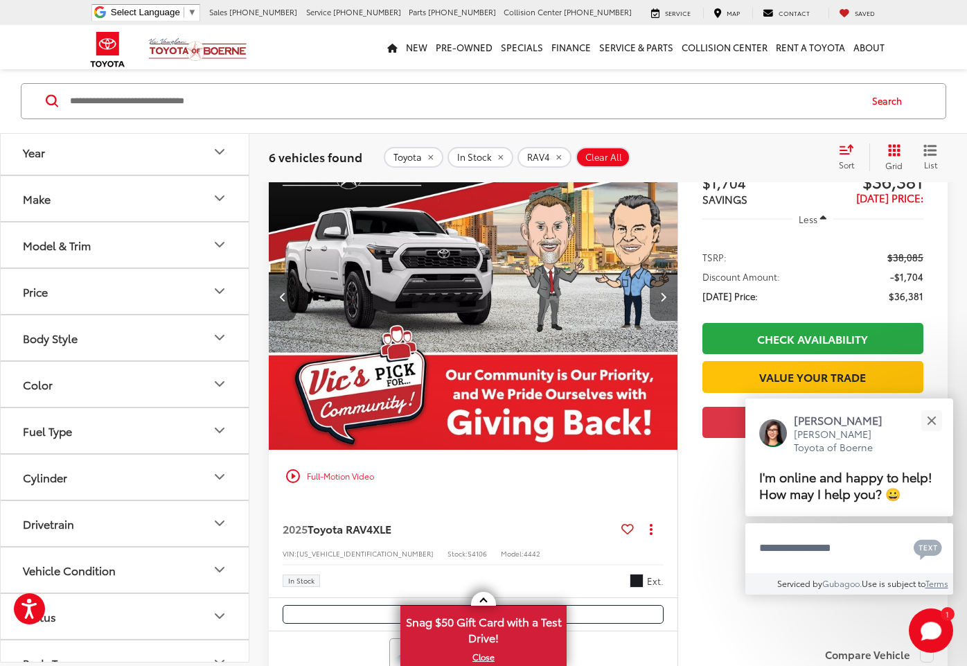
click at [659, 308] on button "Next image" at bounding box center [664, 296] width 28 height 48
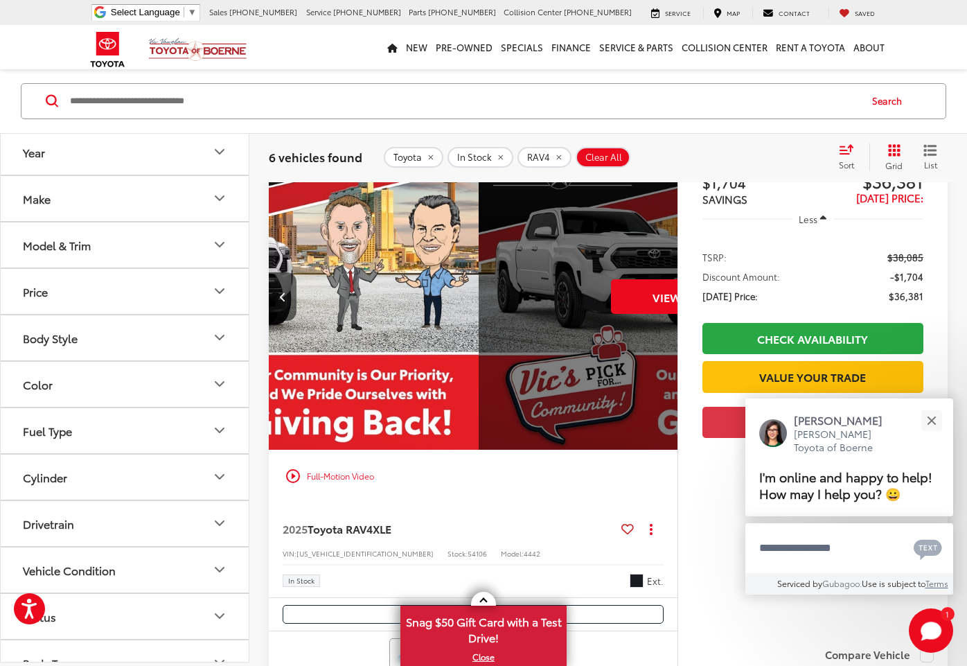
scroll to position [0, 2054]
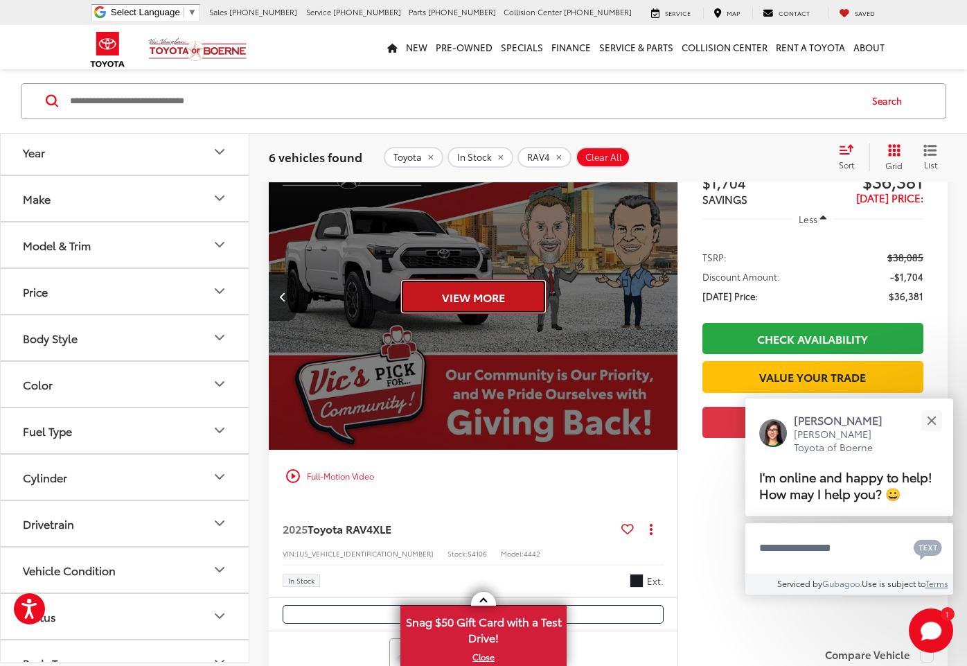
click at [484, 302] on button "View More" at bounding box center [473, 296] width 146 height 35
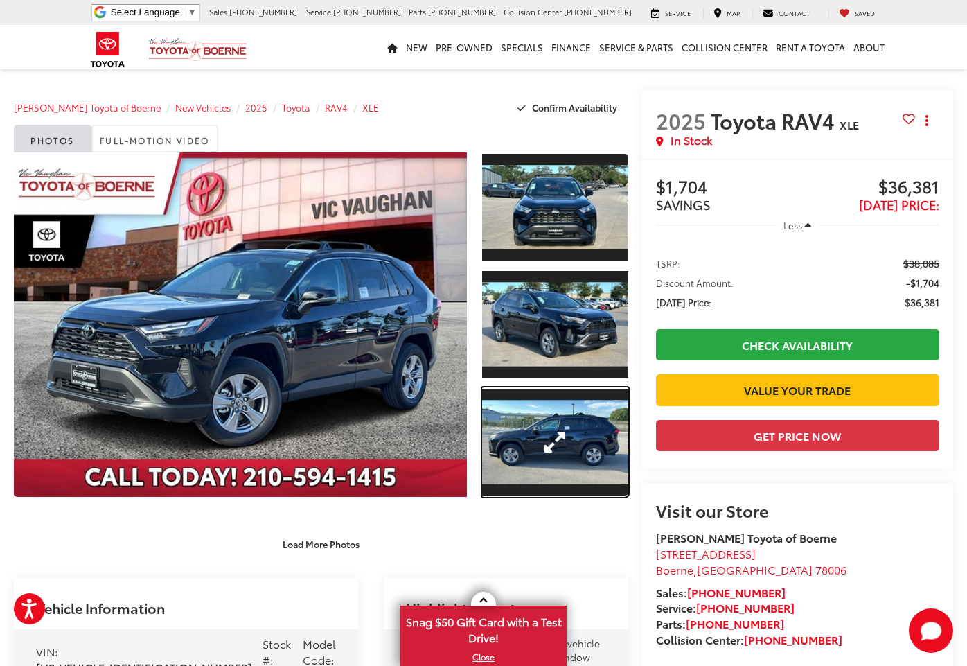
click at [569, 465] on link "Expand Photo 3" at bounding box center [555, 441] width 146 height 109
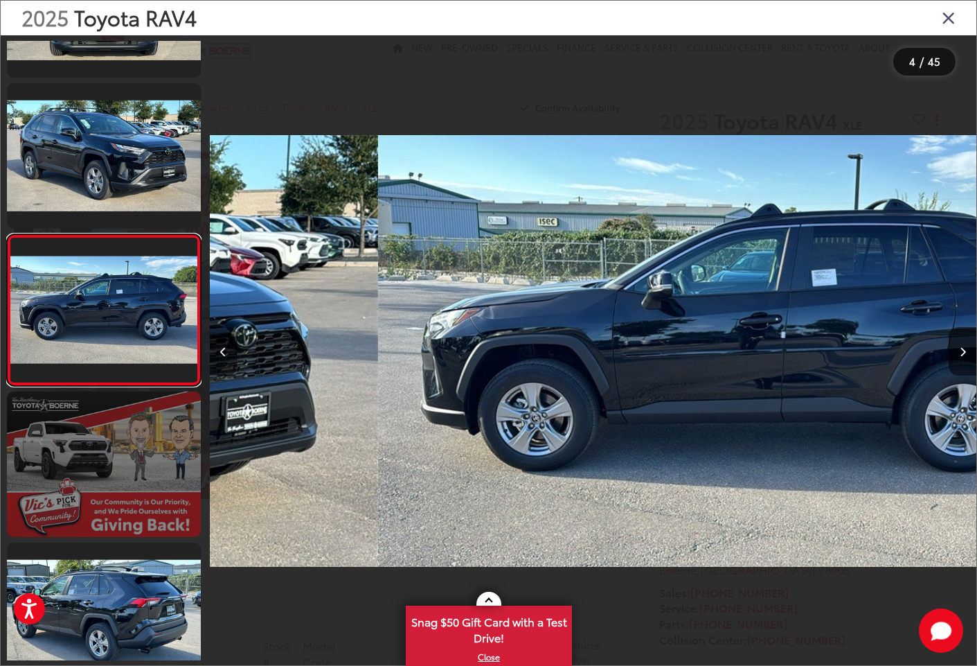
scroll to position [0, 2301]
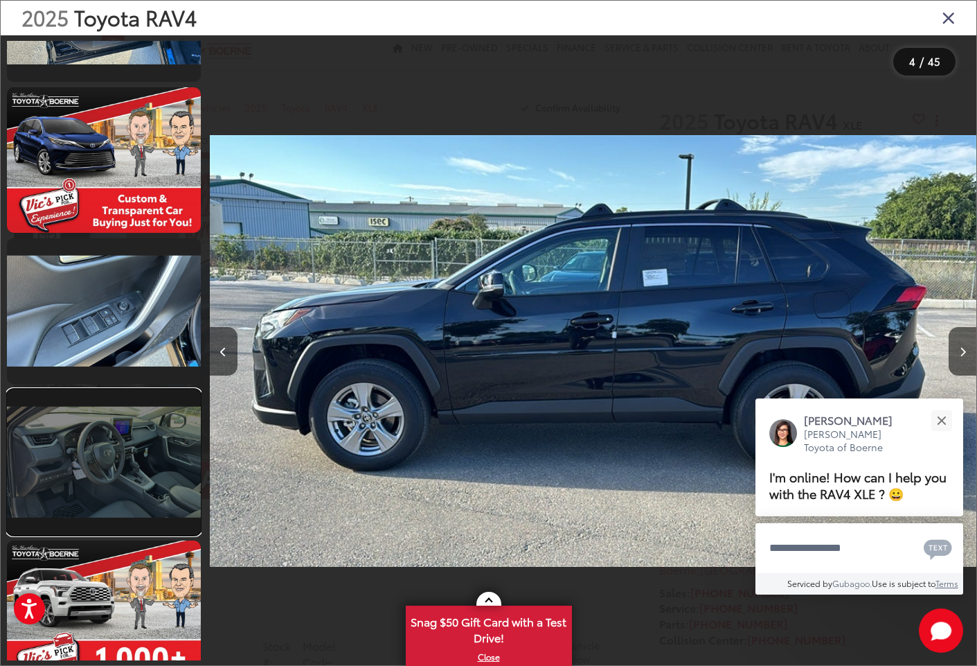
click at [161, 451] on link at bounding box center [104, 461] width 194 height 145
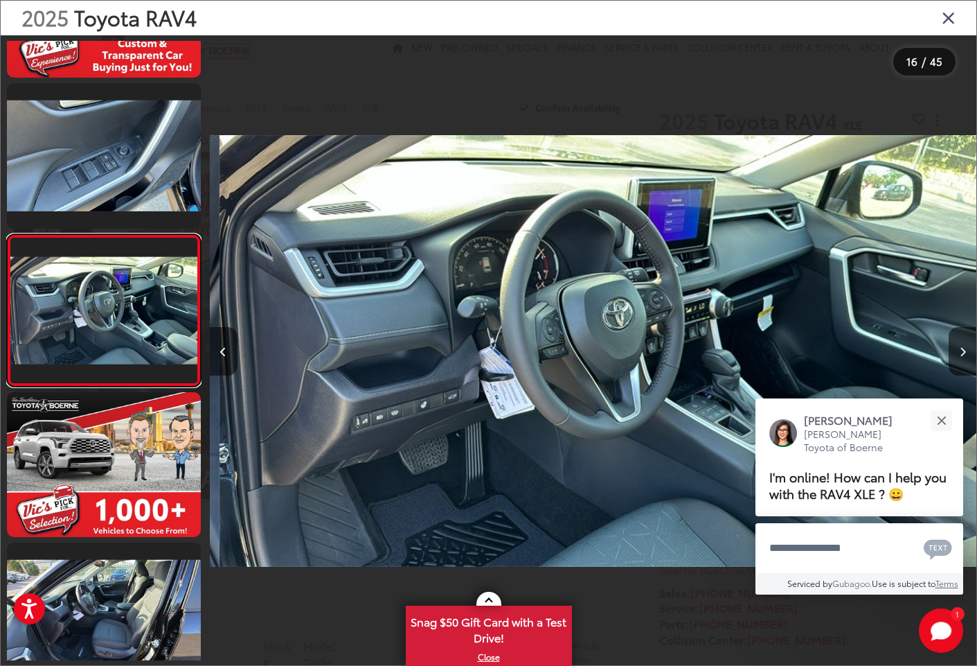
scroll to position [0, 11504]
